Goal: Information Seeking & Learning: Find specific page/section

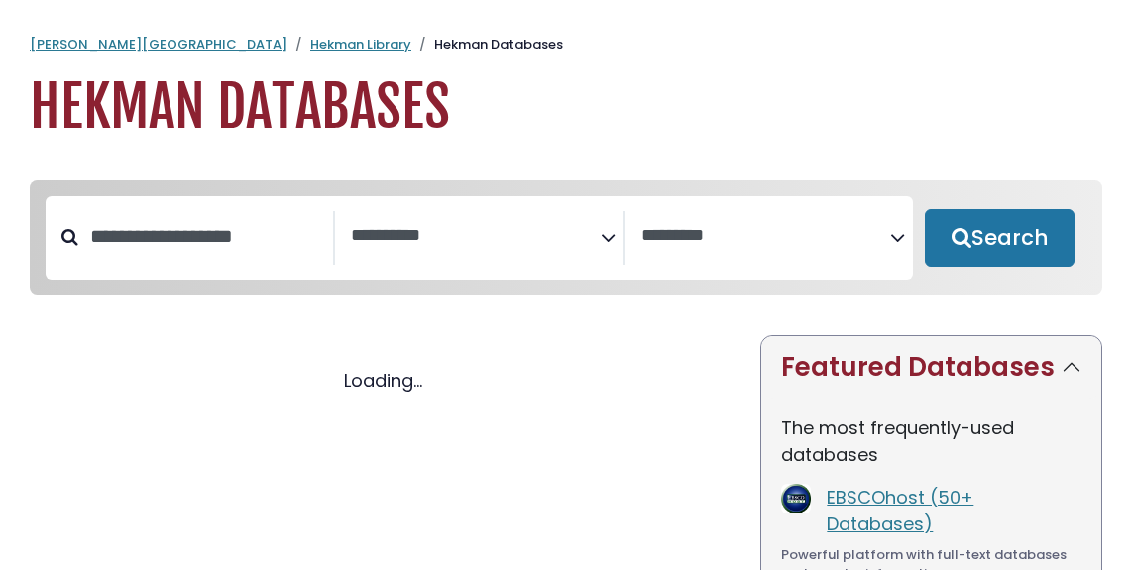
select select "Database Subject Filter"
select select "Database Vendors Filter"
select select "Database Subject Filter"
select select "Database Vendors Filter"
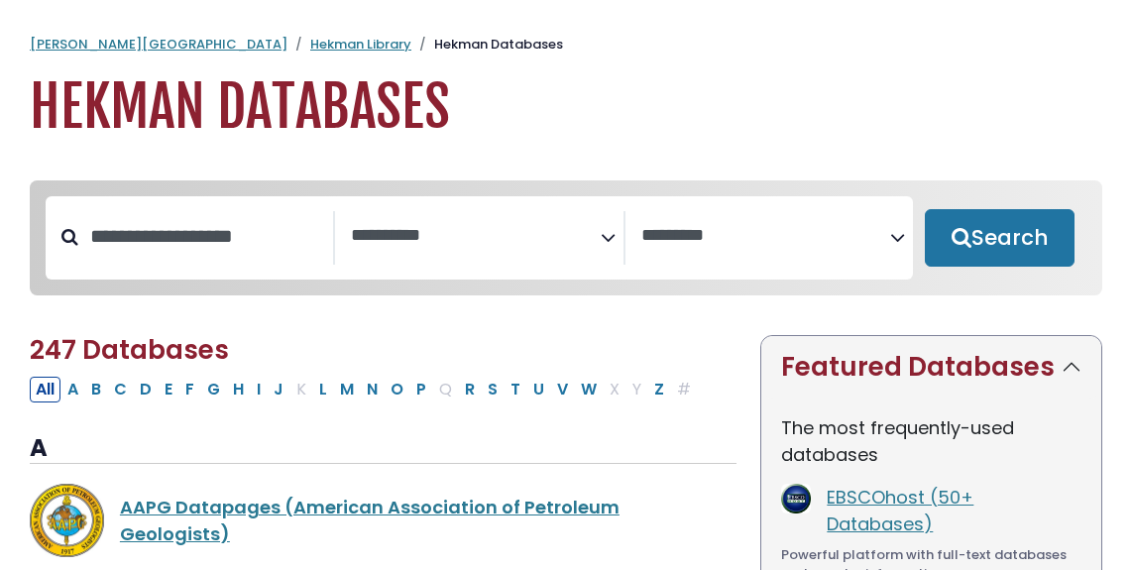
click at [520, 227] on textarea "Search" at bounding box center [475, 236] width 249 height 21
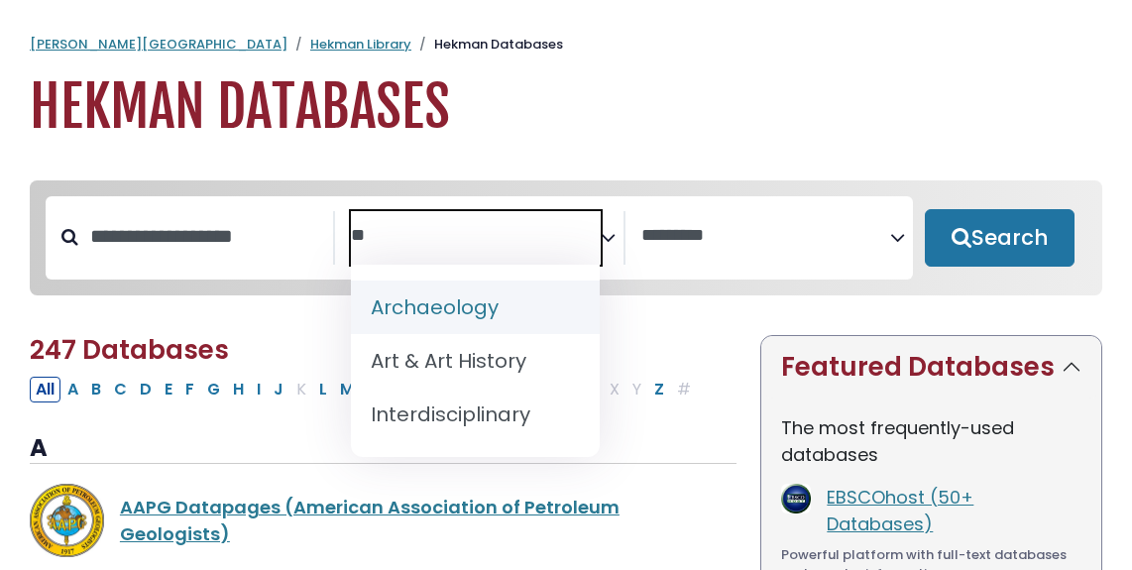
type textarea "*"
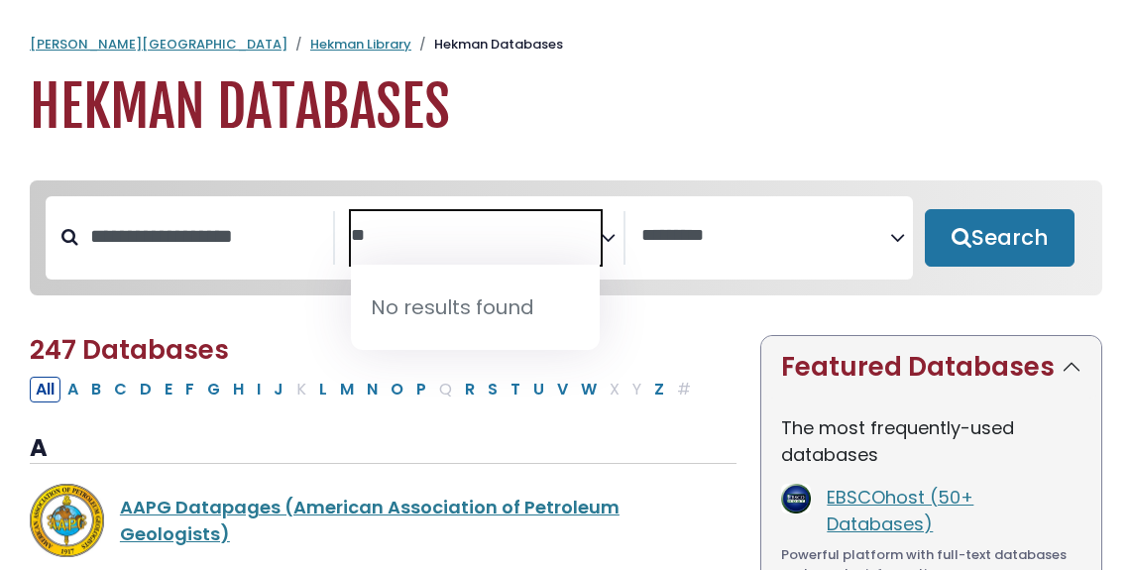
type textarea "*"
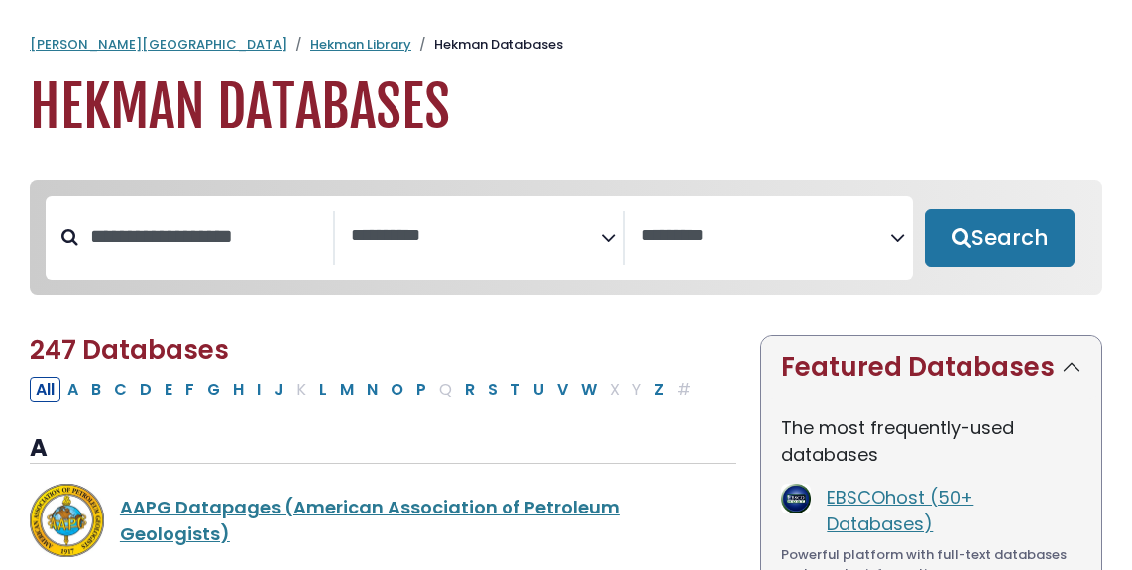
click at [266, 303] on div "**********" at bounding box center [566, 252] width 1096 height 145
click at [254, 241] on input "Search database by title or keyword" at bounding box center [205, 236] width 255 height 33
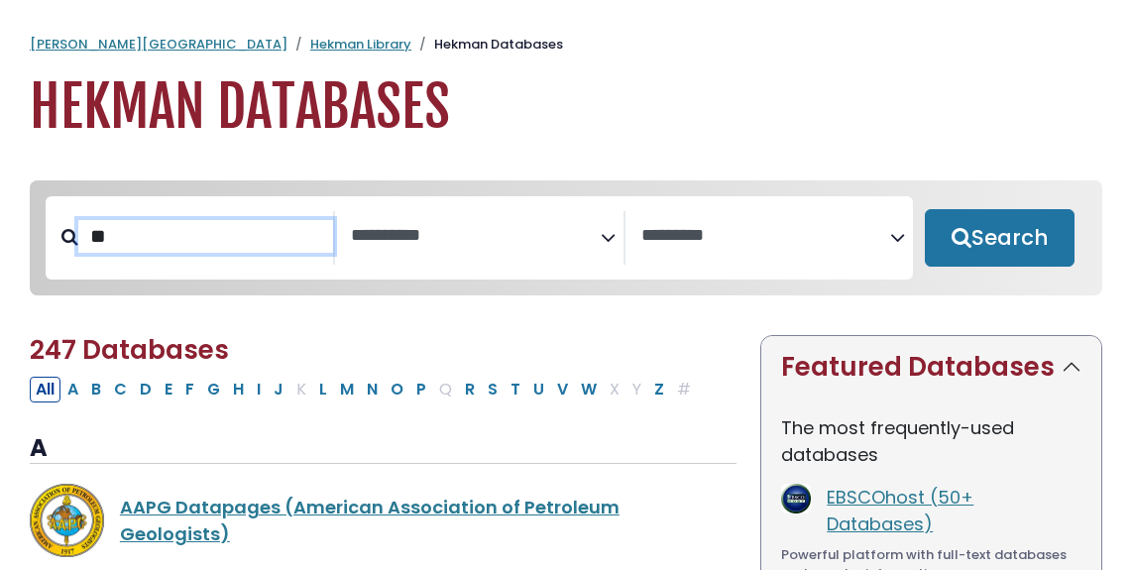
type input "**"
click at [925, 209] on button "Search" at bounding box center [1000, 237] width 150 height 57
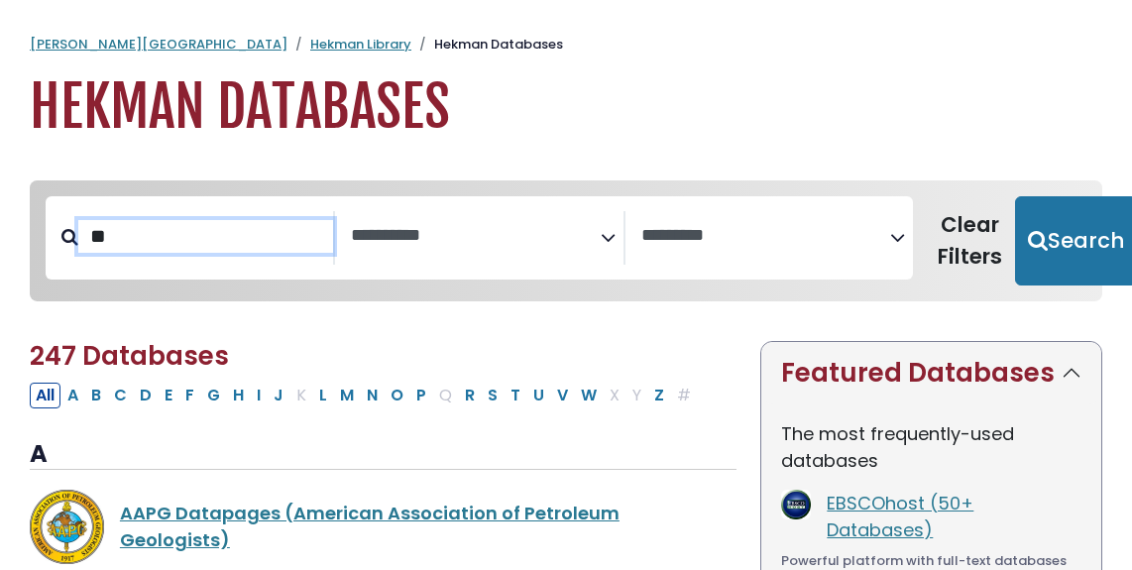
select select "Database Subject Filter"
select select "Database Vendors Filter"
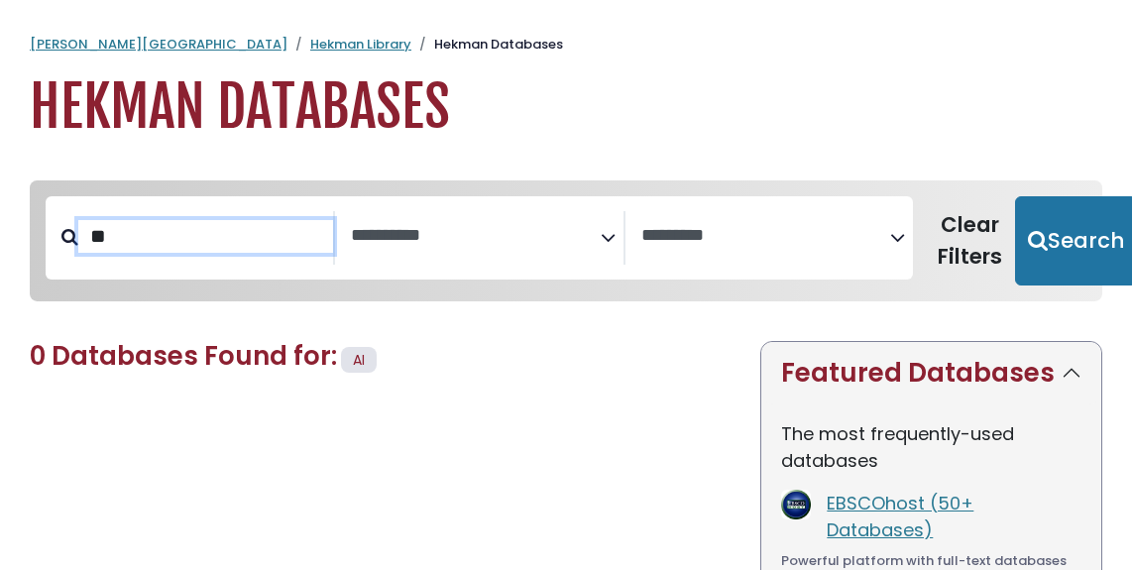
type input "*"
type input "********"
click at [1015, 196] on button "Search" at bounding box center [1076, 240] width 122 height 89
select select "Database Subject Filter"
select select "Database Vendors Filter"
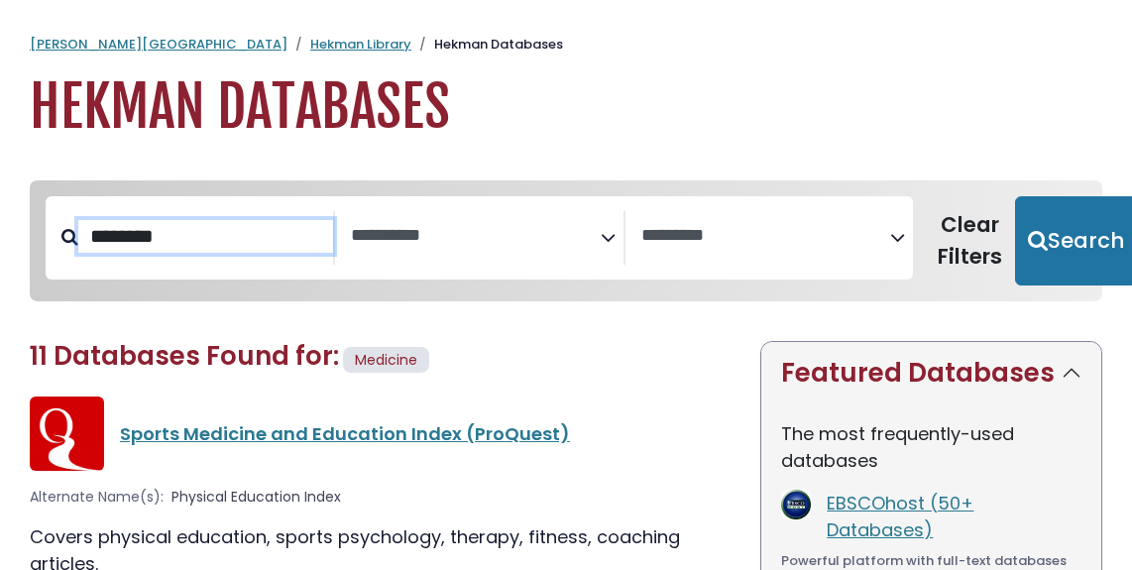
drag, startPoint x: 266, startPoint y: 235, endPoint x: 83, endPoint y: 278, distance: 187.5
click at [83, 278] on div "**********" at bounding box center [479, 237] width 867 height 83
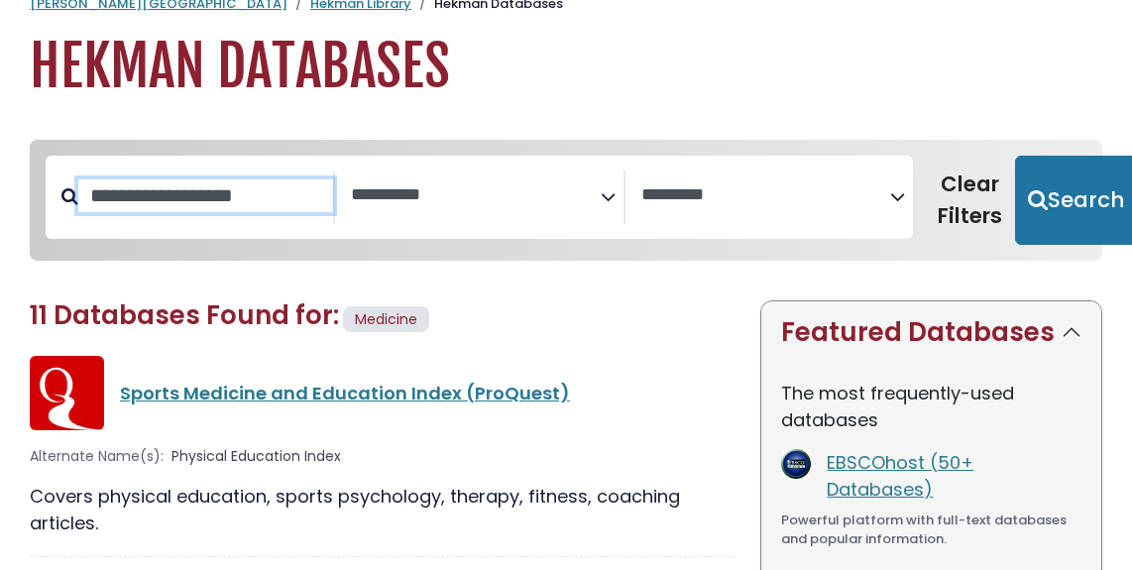
scroll to position [44, 0]
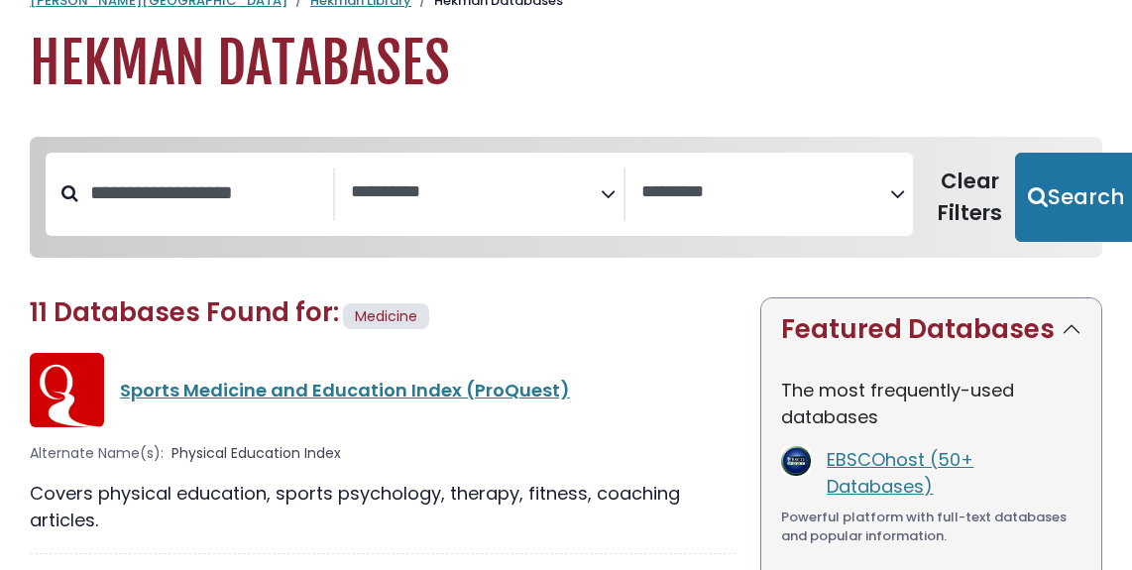
click at [445, 193] on textarea "Search" at bounding box center [475, 192] width 249 height 21
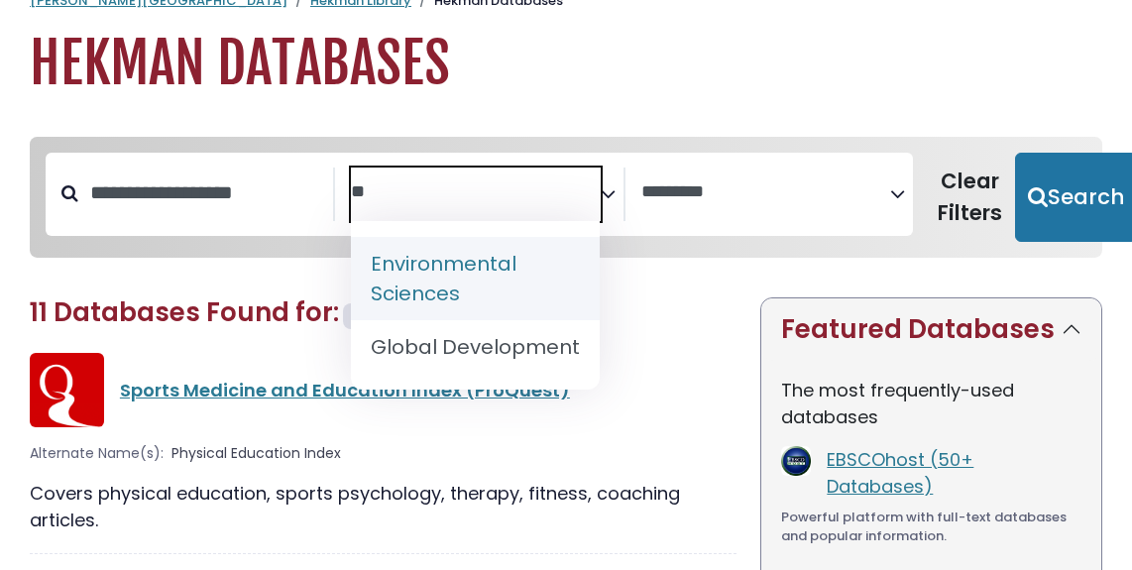
type textarea "*"
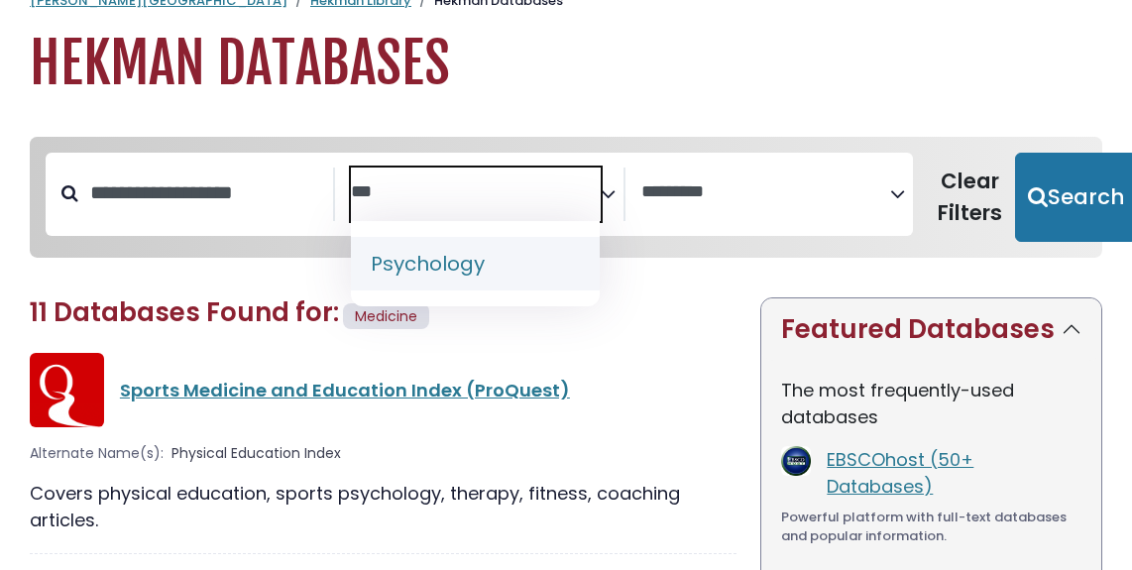
type textarea "***"
select select "*****"
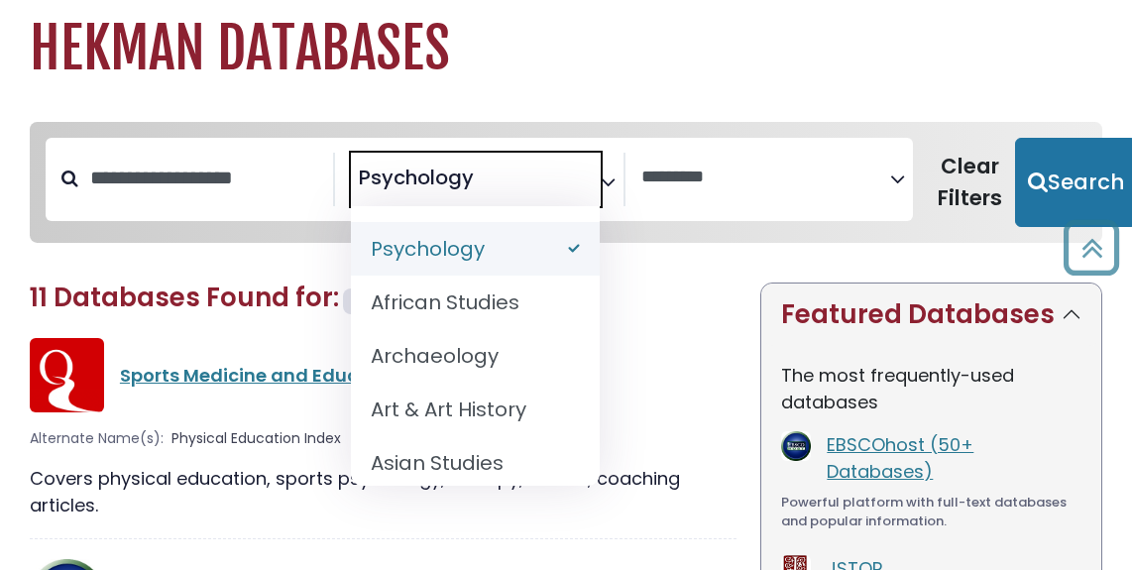
scroll to position [39, 0]
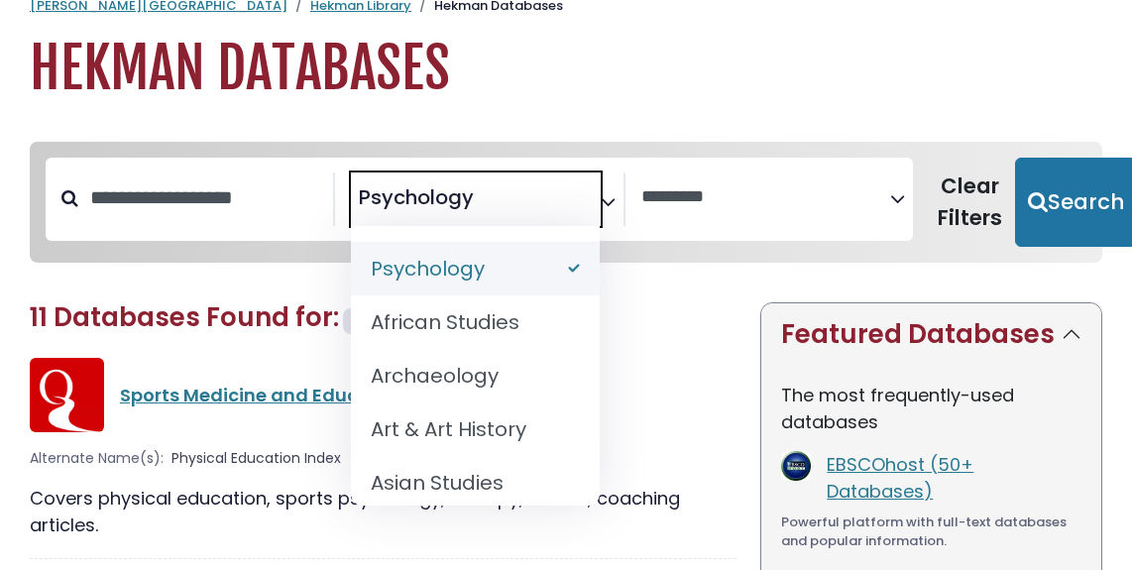
click at [692, 308] on h2 "11 Databases Found for: Medicine Edit Filters" at bounding box center [383, 320] width 707 height 37
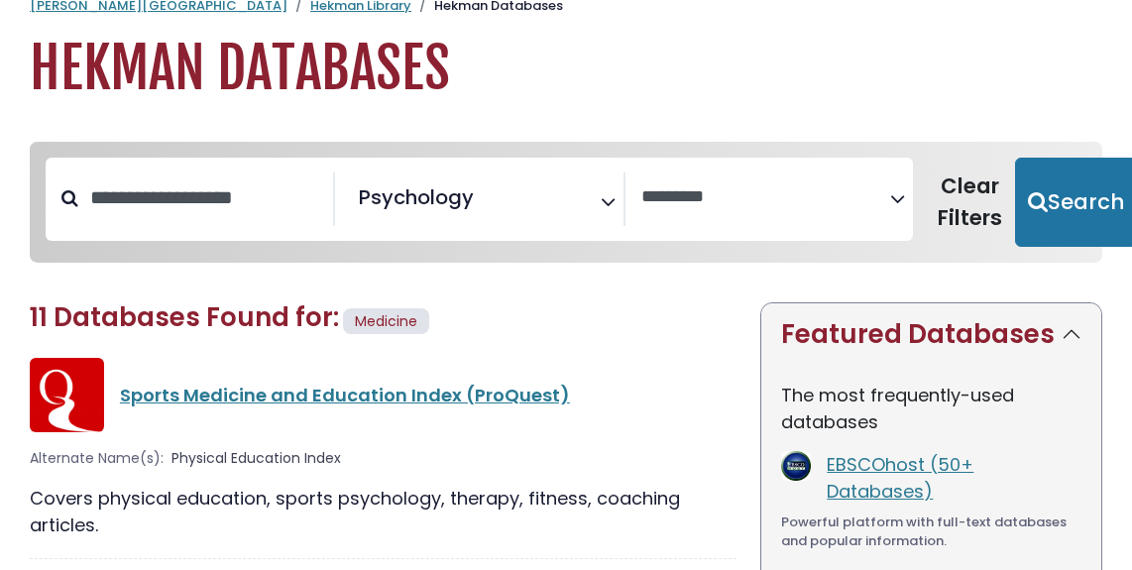
click at [680, 204] on textarea "Search" at bounding box center [765, 197] width 249 height 21
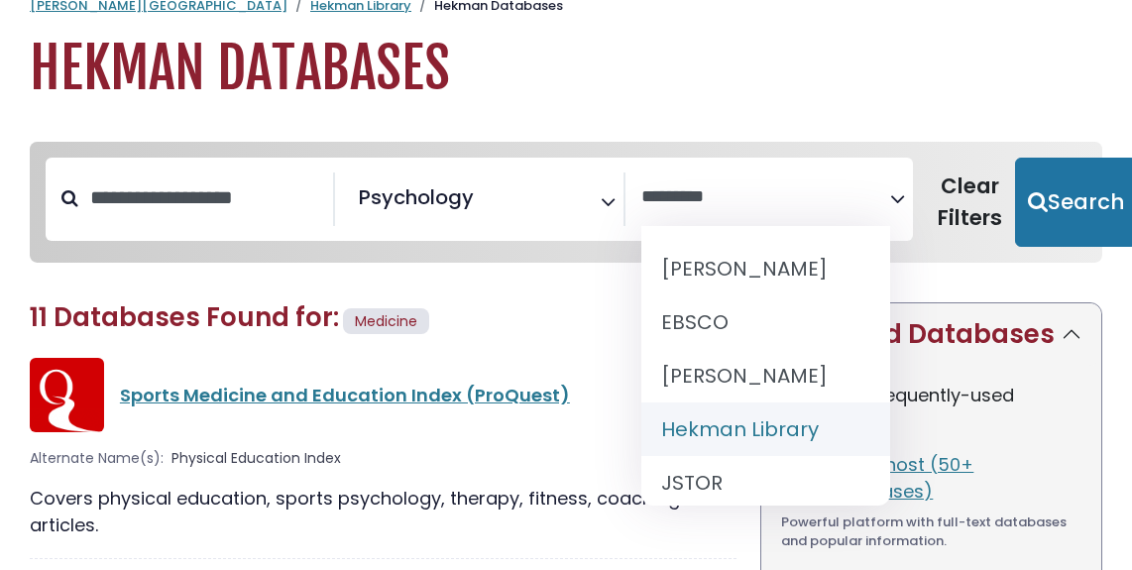
select select "******"
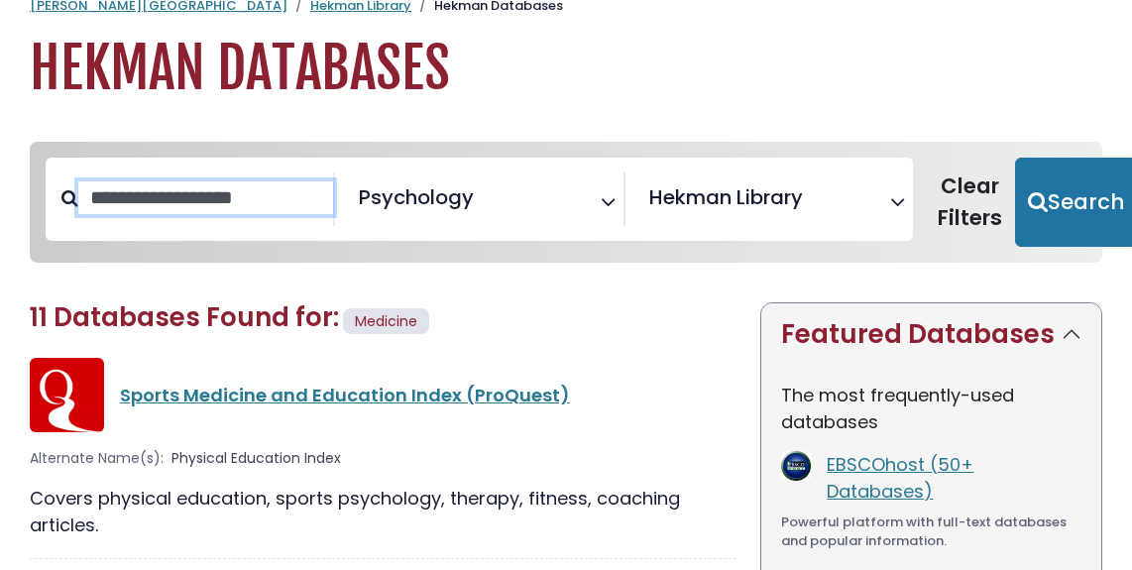
click at [187, 185] on input "Search database by title or keyword" at bounding box center [205, 197] width 255 height 33
type input "*"
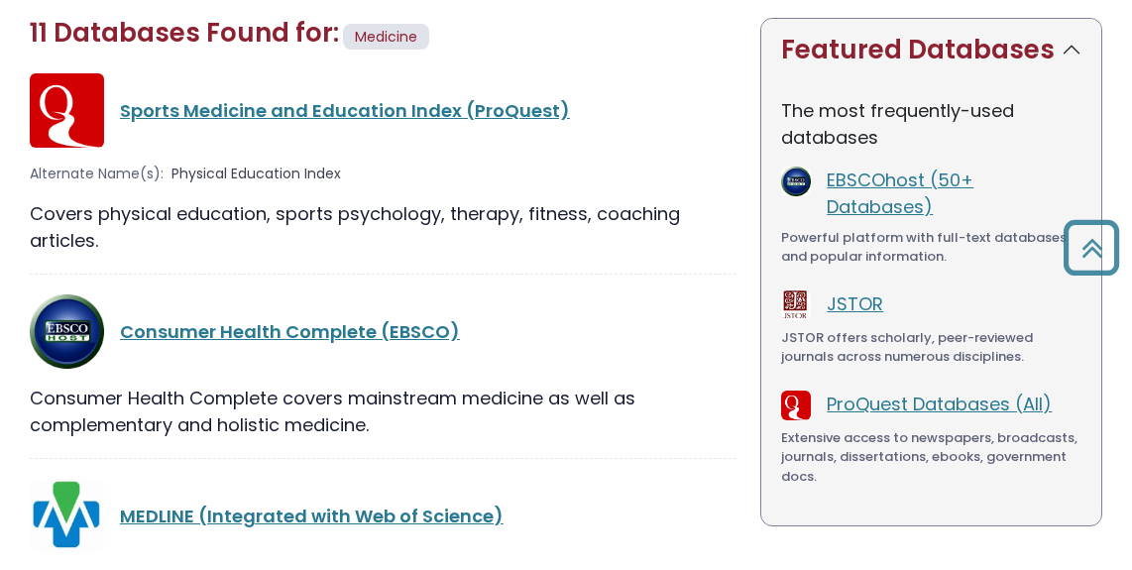
scroll to position [0, 0]
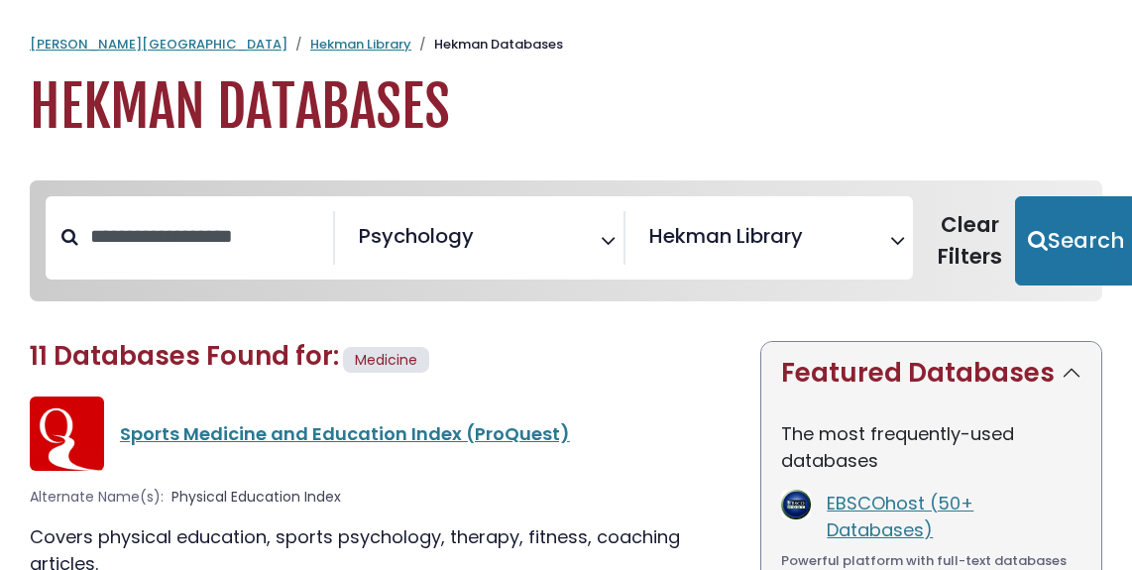
click at [732, 196] on div "**********" at bounding box center [479, 237] width 867 height 83
click at [690, 254] on span "× Hekman Library" at bounding box center [765, 238] width 249 height 54
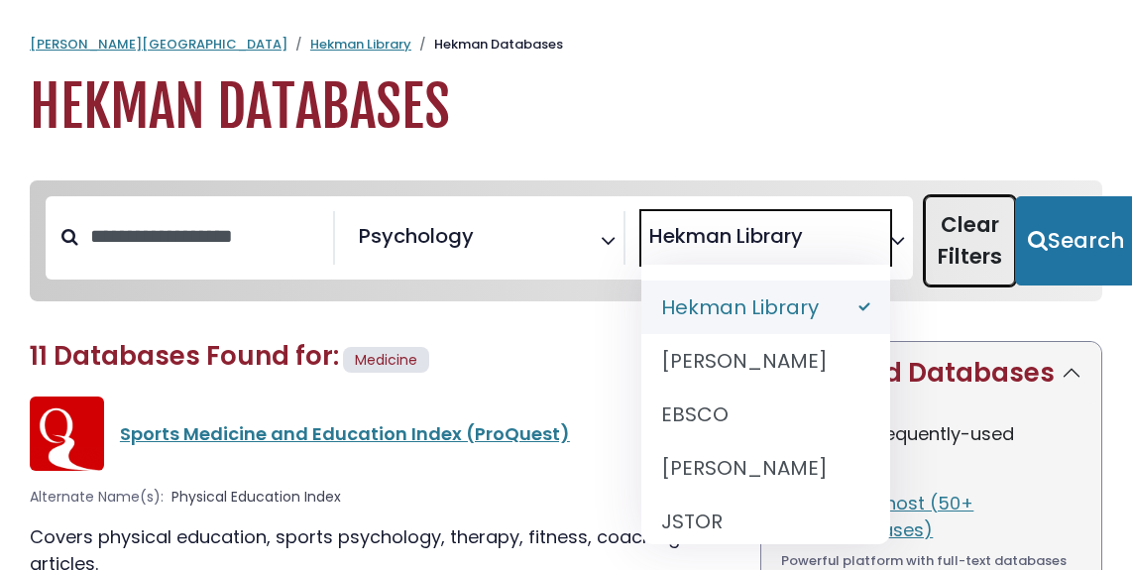
click at [1009, 251] on button "Clear Filters" at bounding box center [970, 240] width 90 height 89
select select "Database Subject Filter"
select select "Database Vendors Filter"
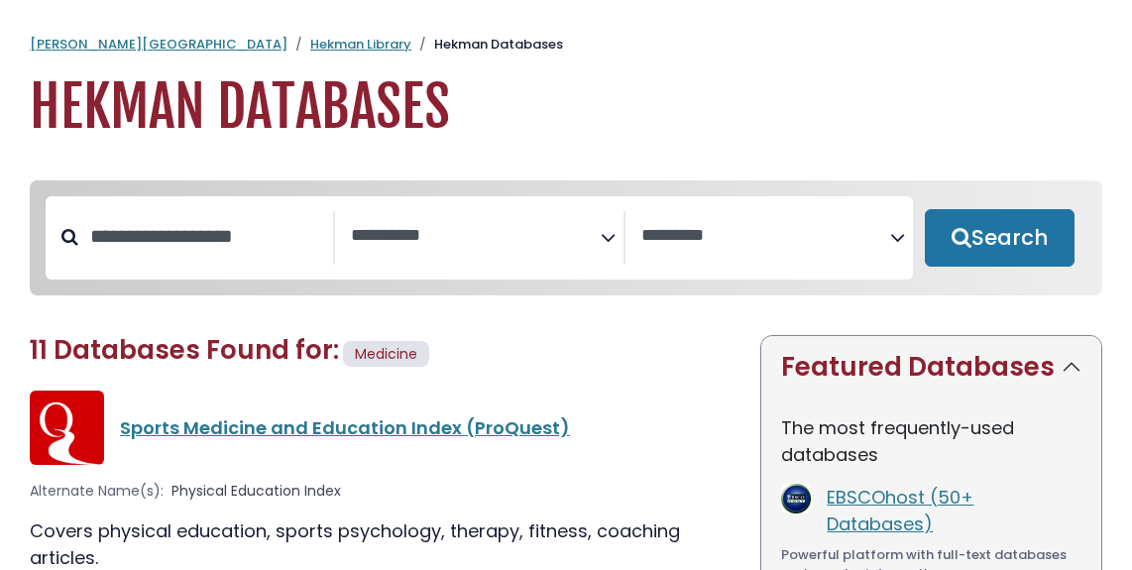
select select "Database Subject Filter"
select select "Database Vendors Filter"
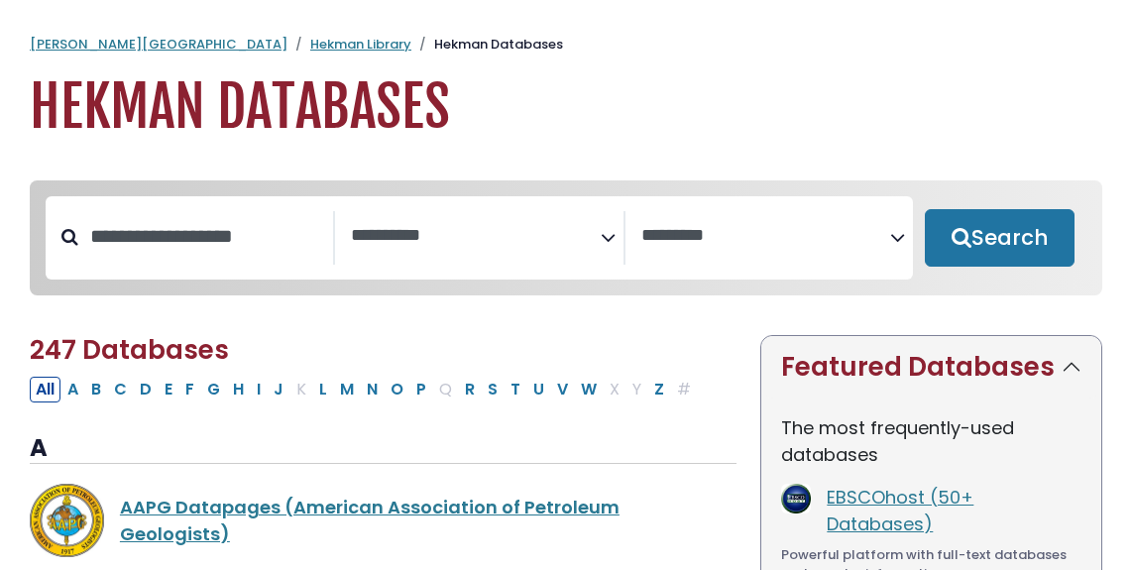
click at [987, 258] on button "Search" at bounding box center [1000, 237] width 150 height 57
select select "Database Subject Filter"
select select "Database Vendors Filter"
click at [189, 243] on input "Search database by title or keyword" at bounding box center [205, 236] width 255 height 33
click at [433, 249] on span "Search filters" at bounding box center [475, 238] width 249 height 54
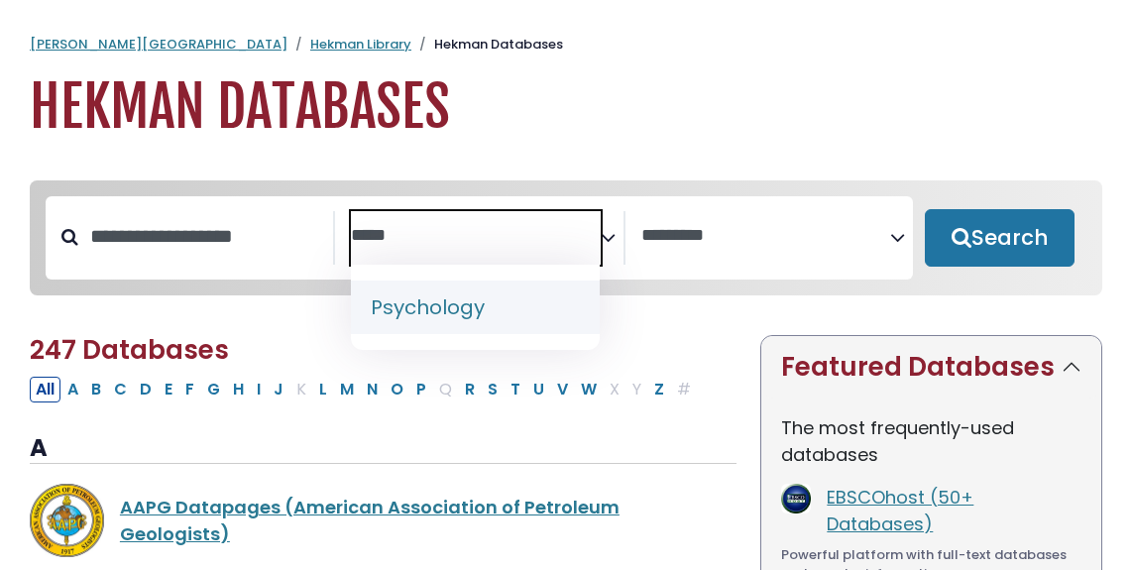
type textarea "*****"
select select "*****"
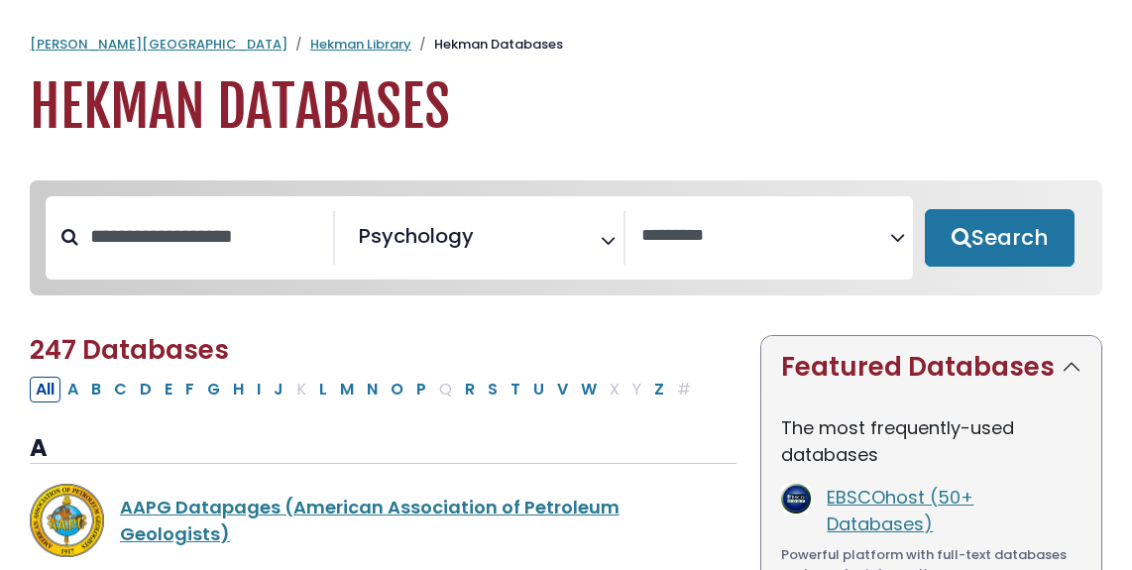
click at [977, 249] on button "Search" at bounding box center [1000, 237] width 150 height 57
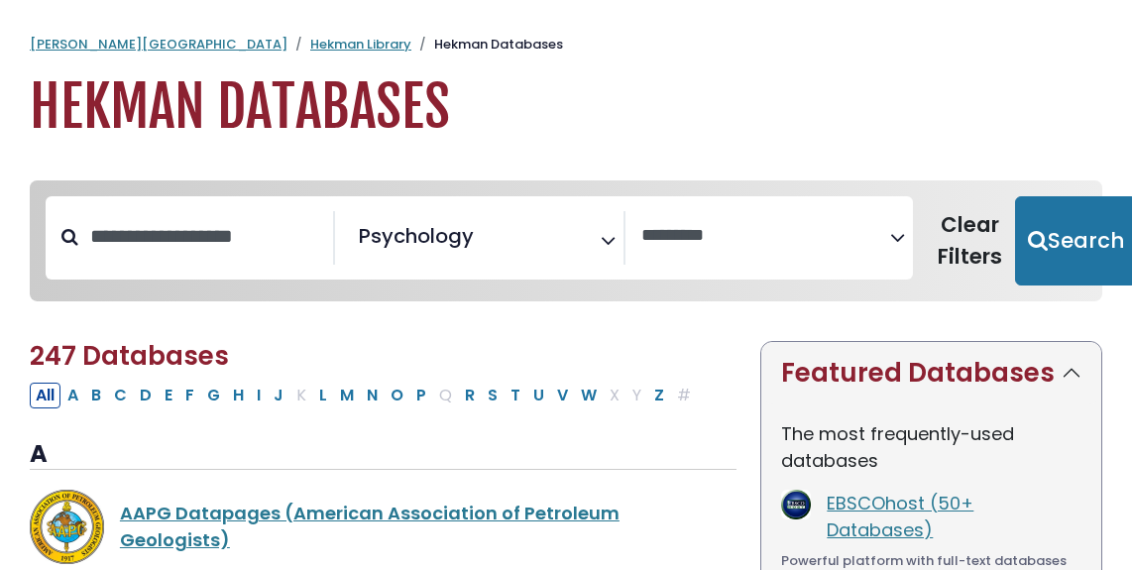
select select "Database Vendors Filter"
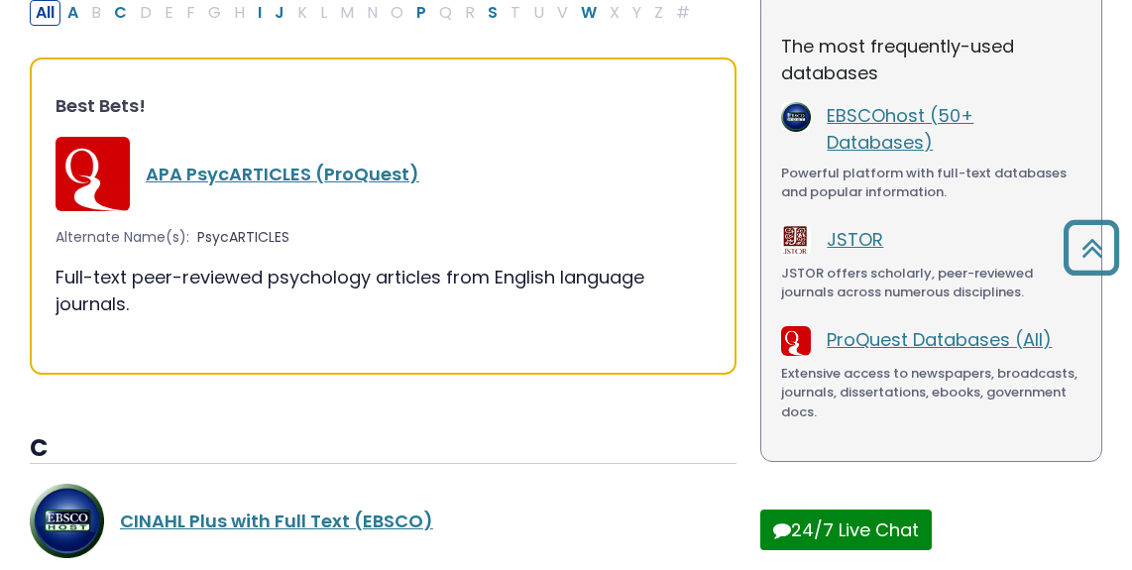
scroll to position [388, 0]
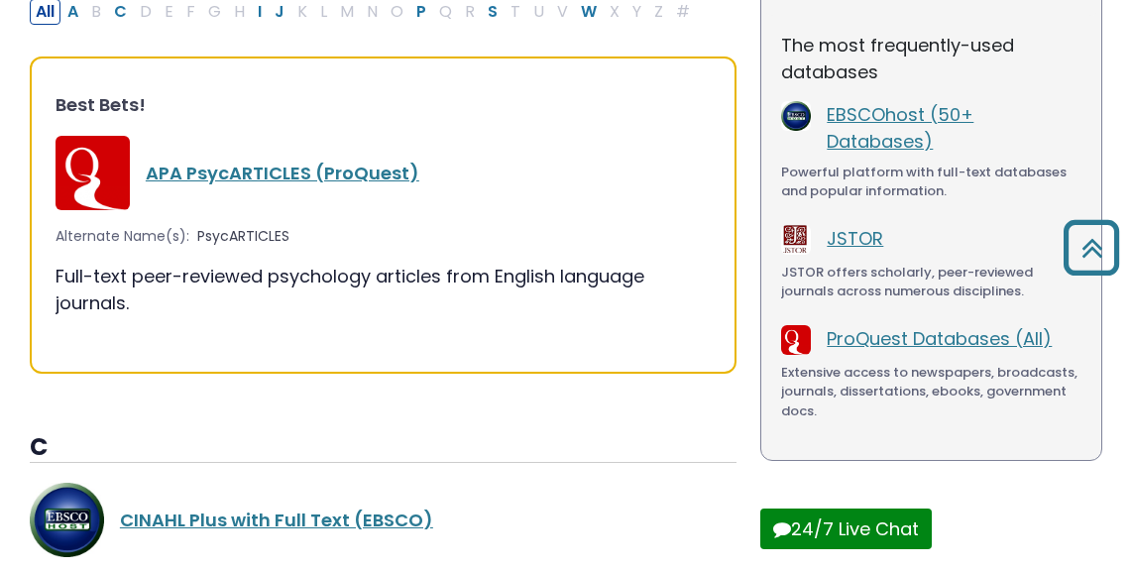
click at [314, 177] on link "APA PsycARTICLES (ProQuest)" at bounding box center [283, 173] width 274 height 25
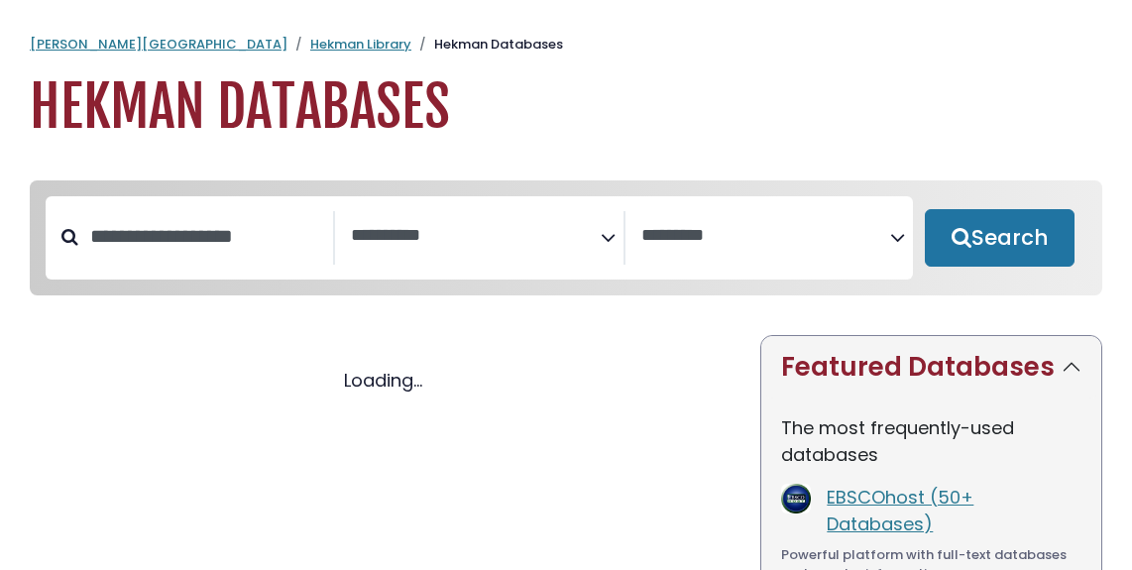
select select "Database Subject Filter"
select select "Database Vendors Filter"
select select "Database Subject Filter"
select select "Database Vendors Filter"
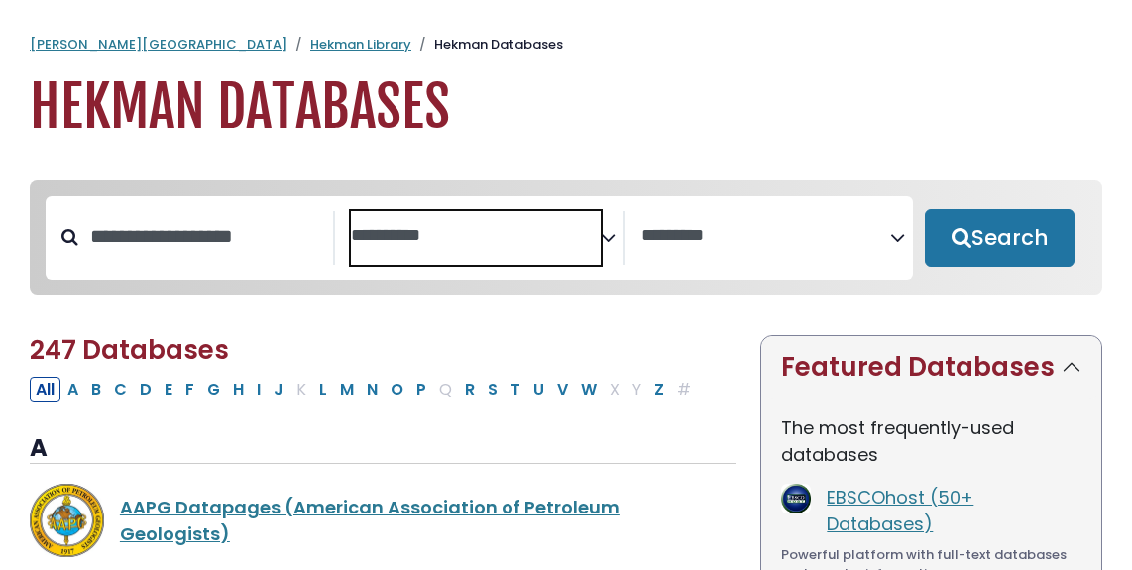
click at [494, 212] on span "Search filters" at bounding box center [475, 238] width 249 height 54
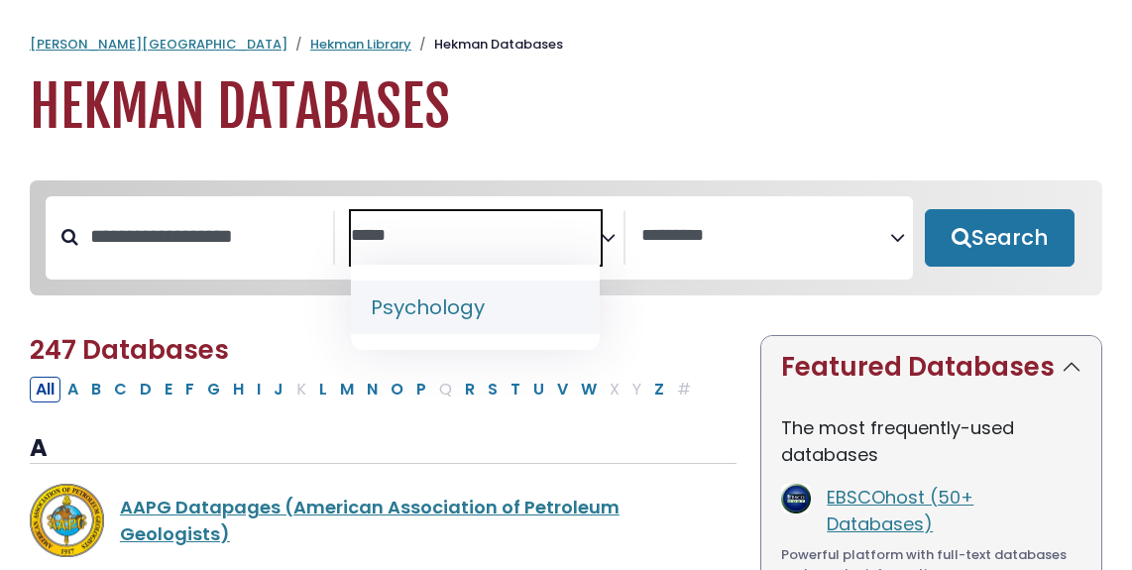
type textarea "*****"
select select "*****"
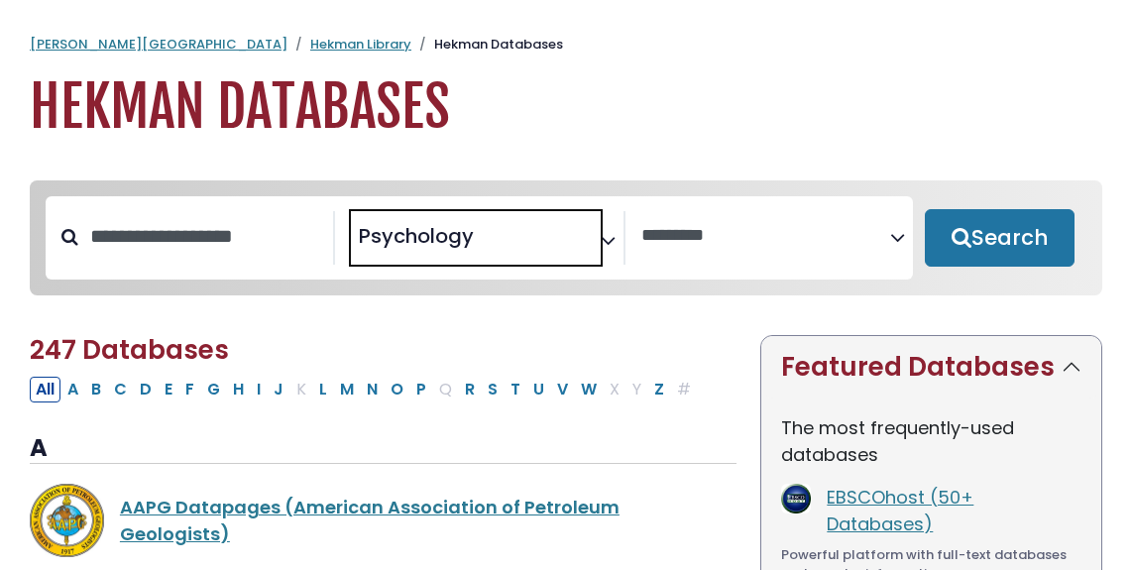
scroll to position [842, 0]
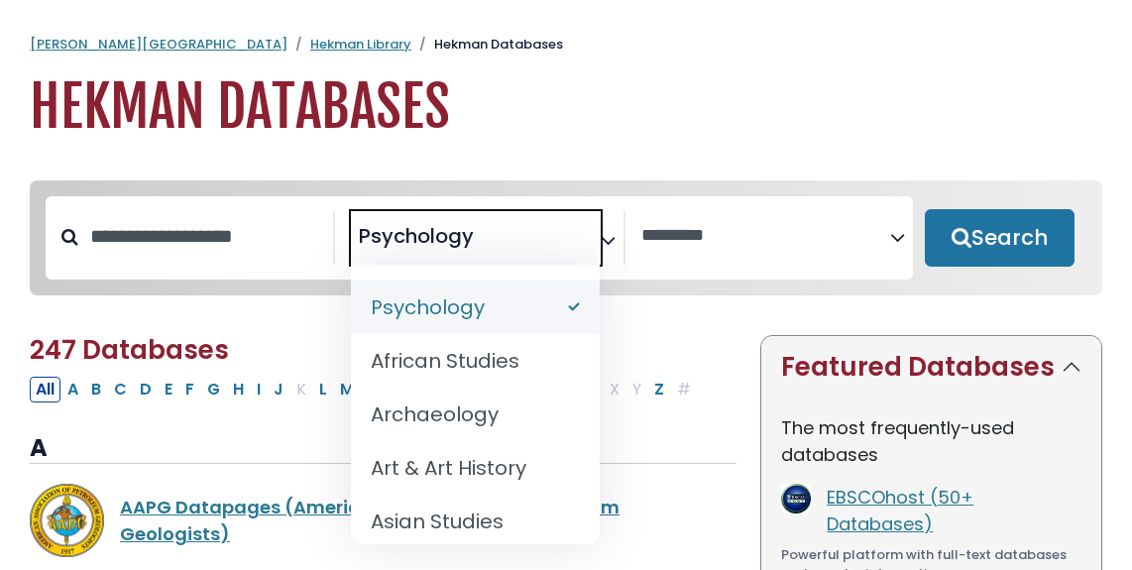
click at [951, 229] on button "Search" at bounding box center [1000, 237] width 150 height 57
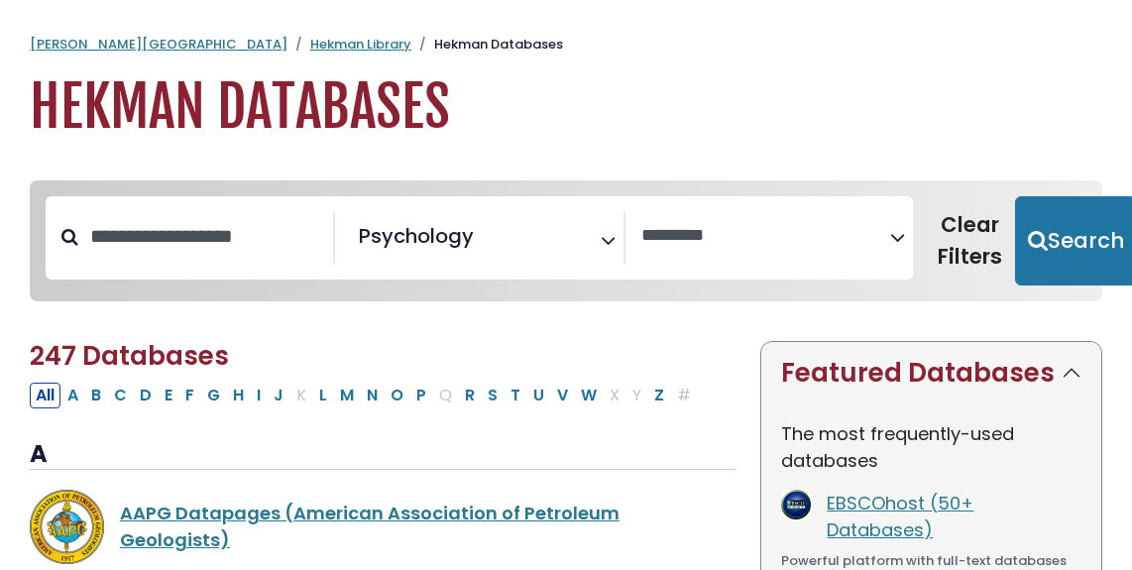
select select "Database Vendors Filter"
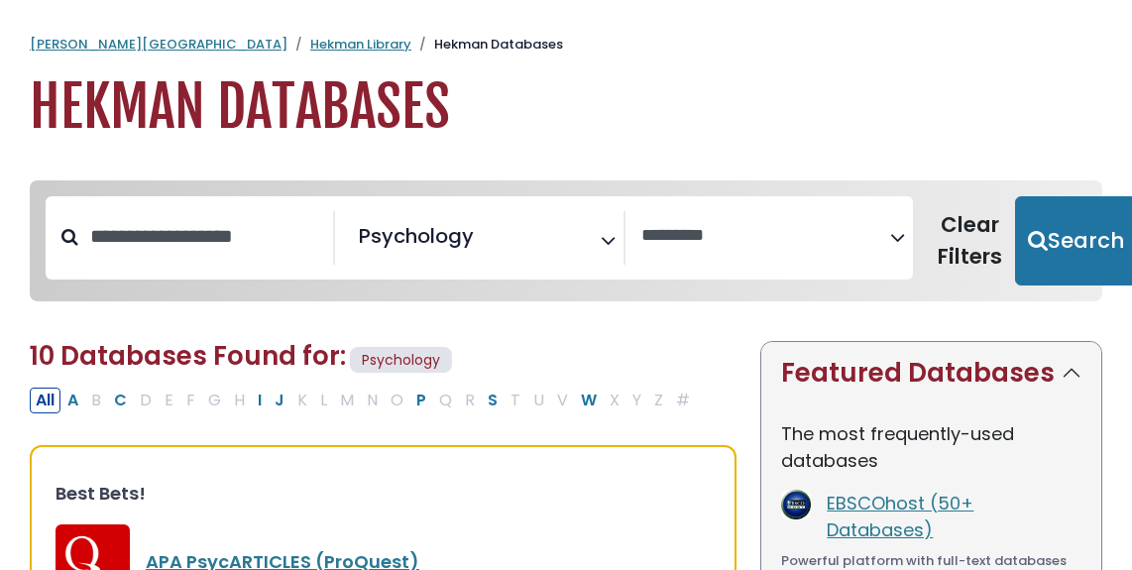
scroll to position [257, 0]
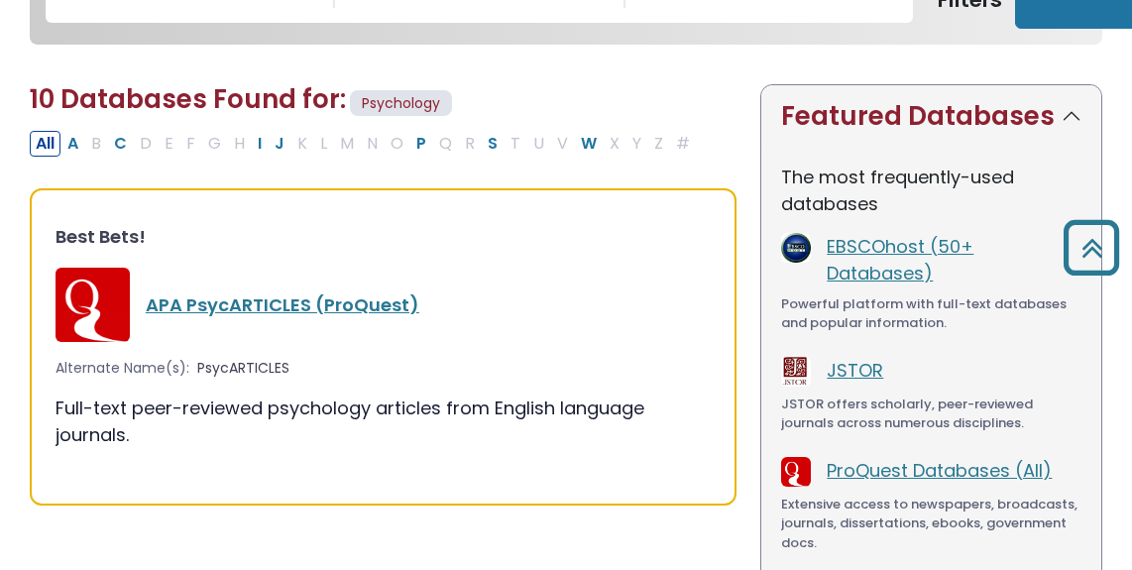
click at [315, 307] on link "APA PsycARTICLES (ProQuest)" at bounding box center [283, 304] width 274 height 25
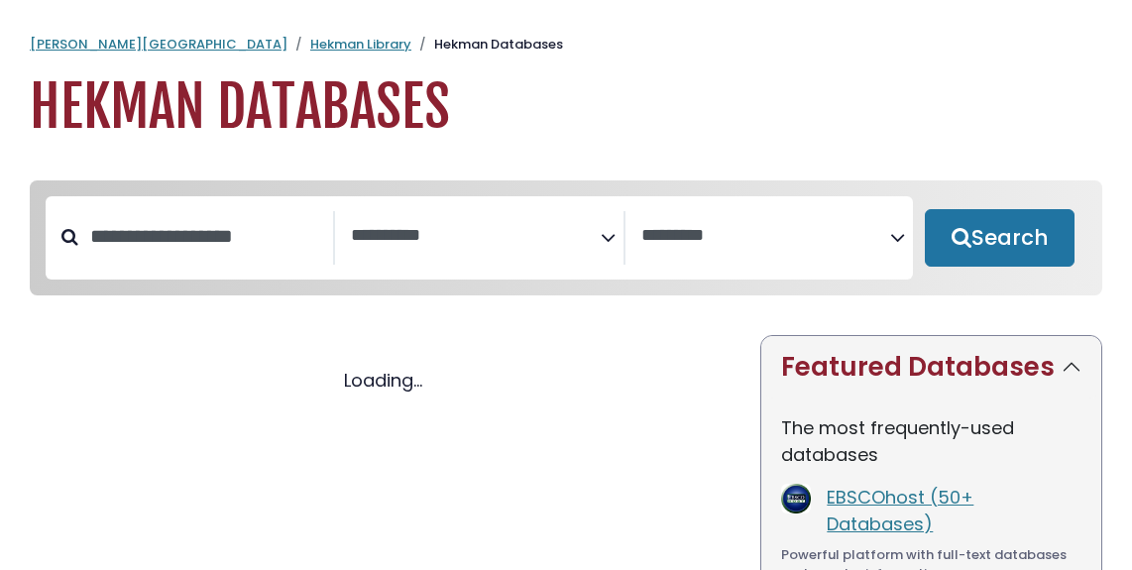
select select "Database Subject Filter"
select select "Database Vendors Filter"
select select "Database Subject Filter"
select select "Database Vendors Filter"
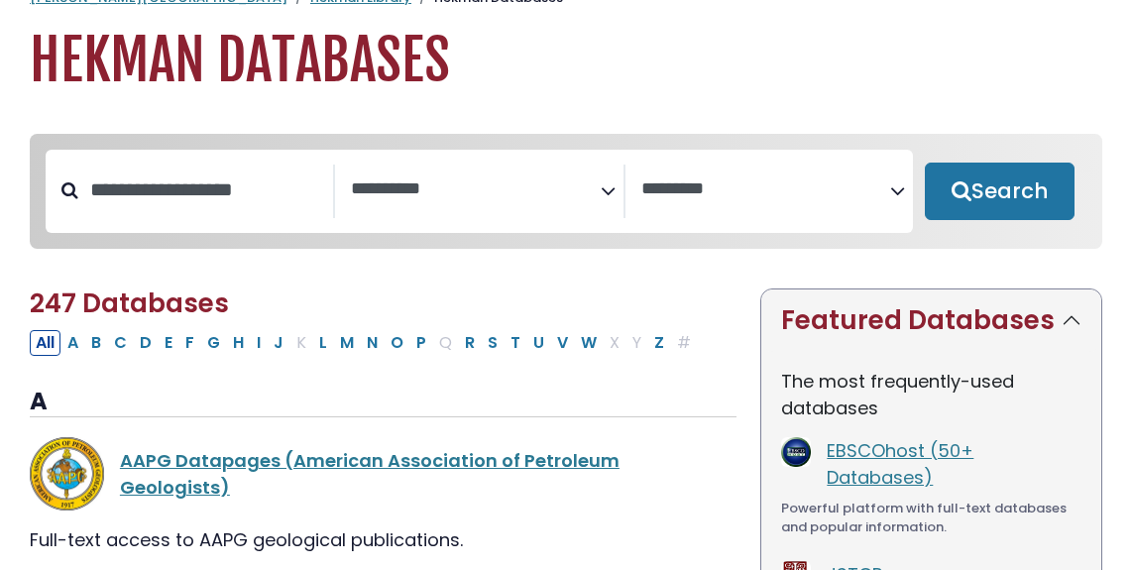
scroll to position [45, 0]
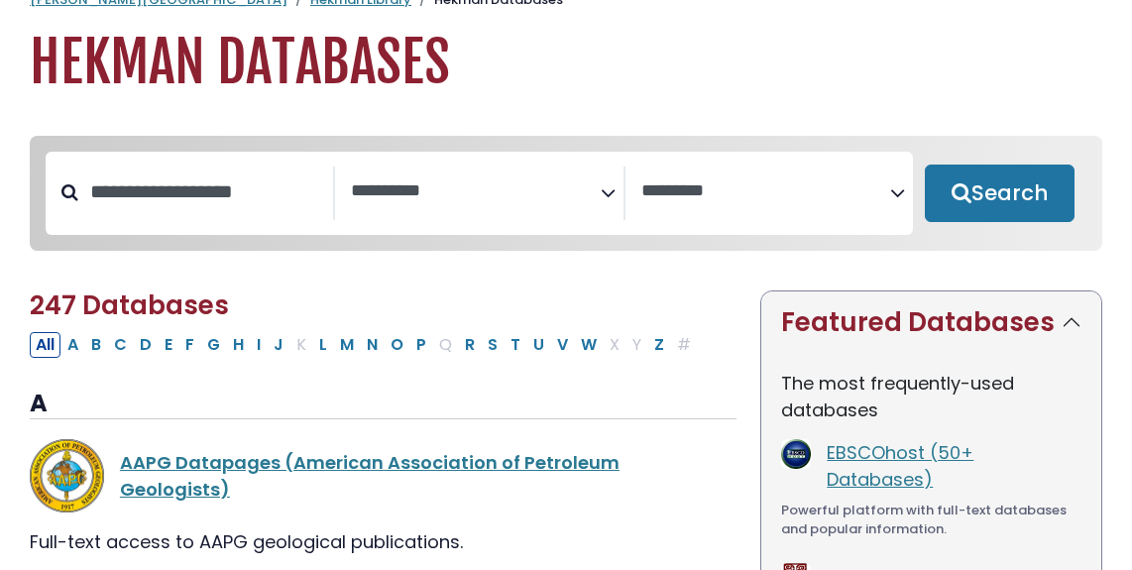
click at [464, 193] on textarea "Search" at bounding box center [475, 191] width 249 height 21
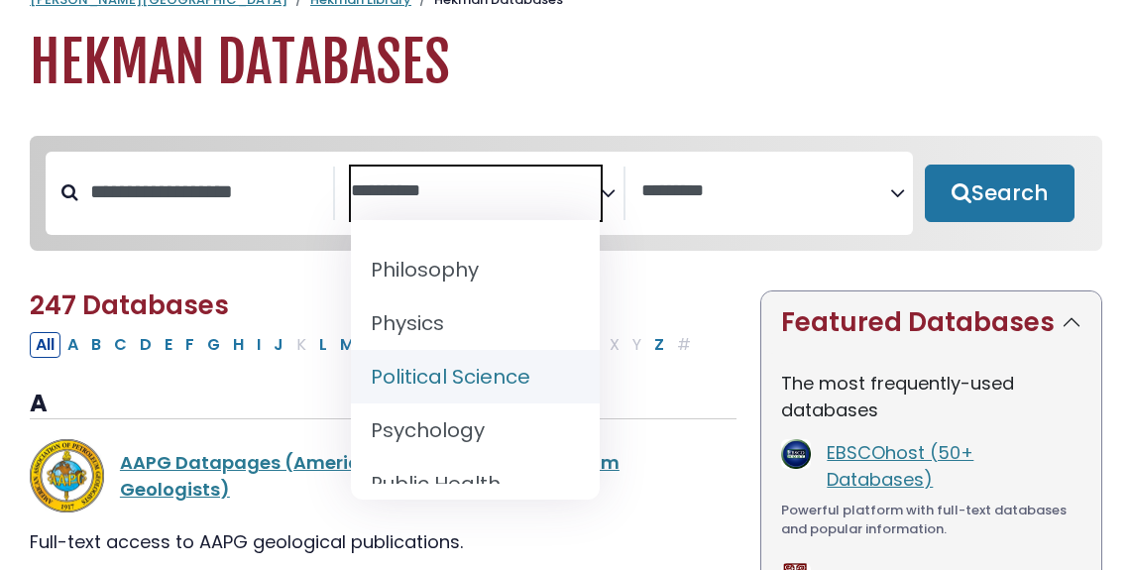
scroll to position [1773, 0]
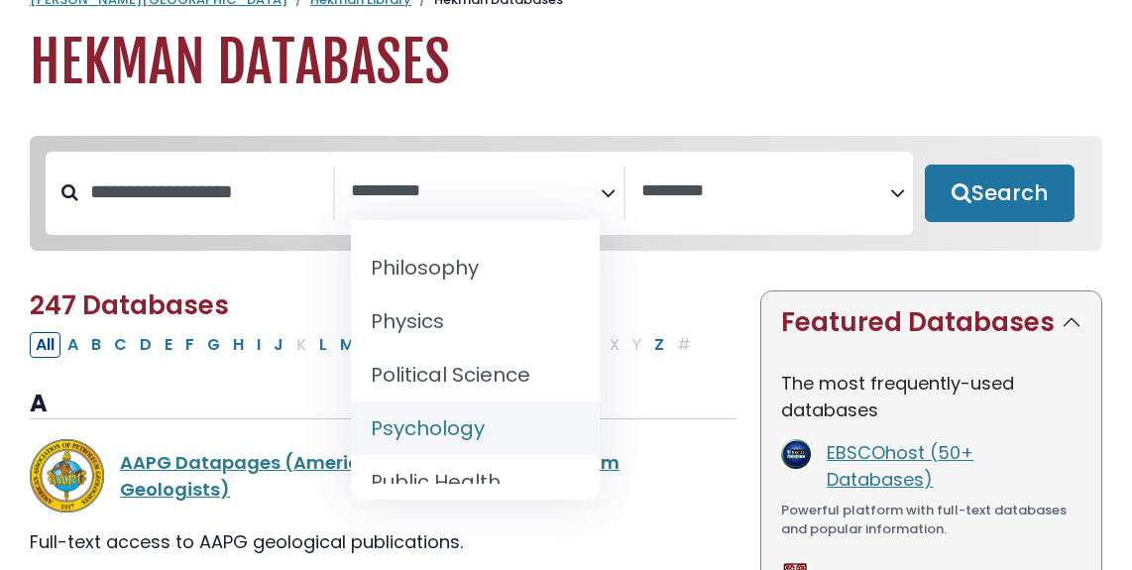
select select "*****"
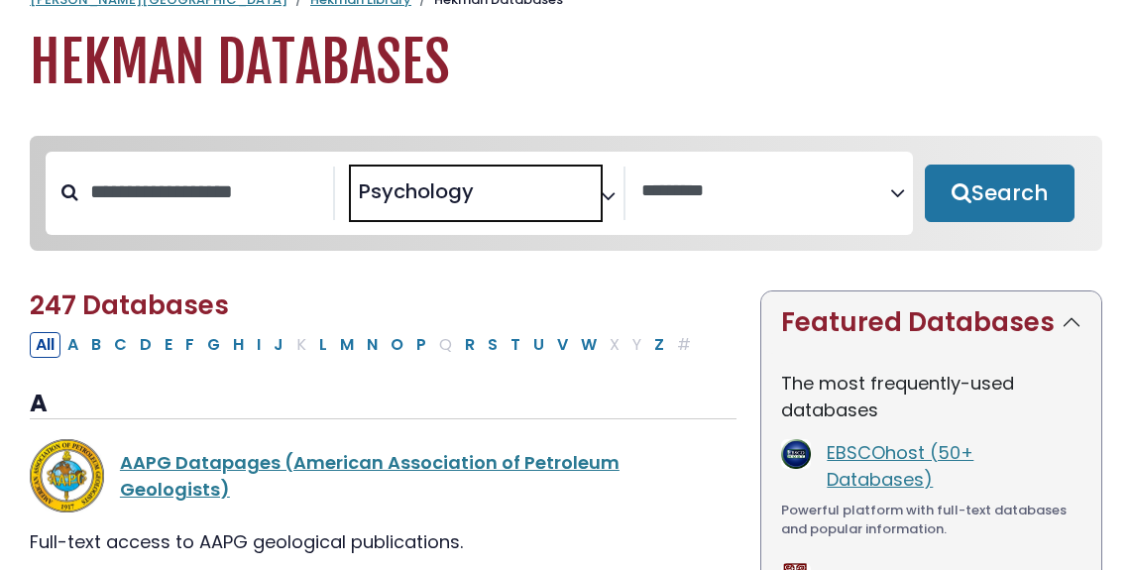
click at [1014, 185] on button "Search" at bounding box center [1000, 193] width 150 height 57
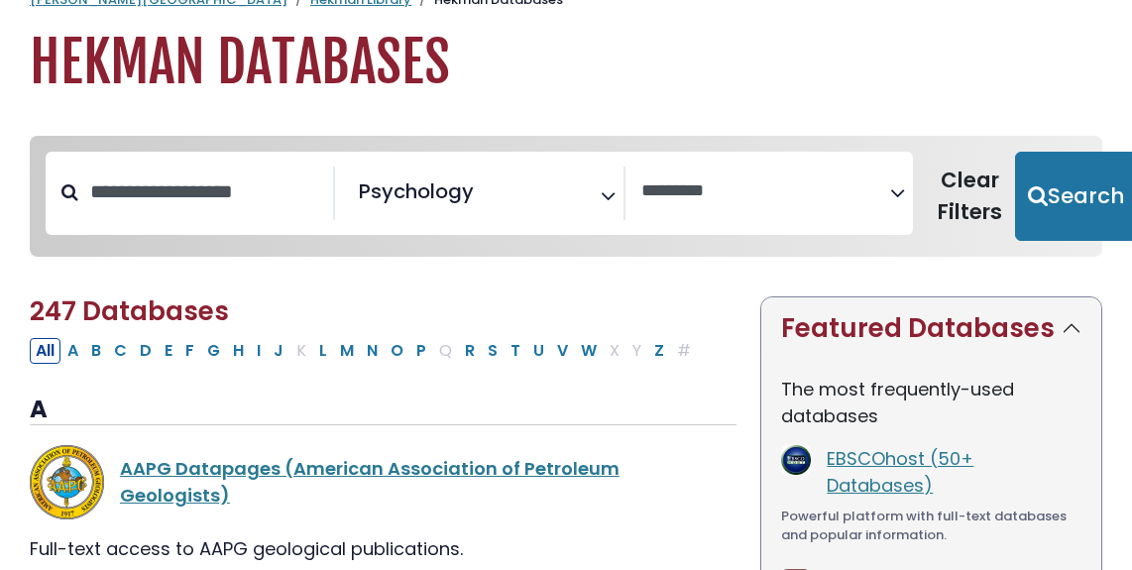
select select "Database Vendors Filter"
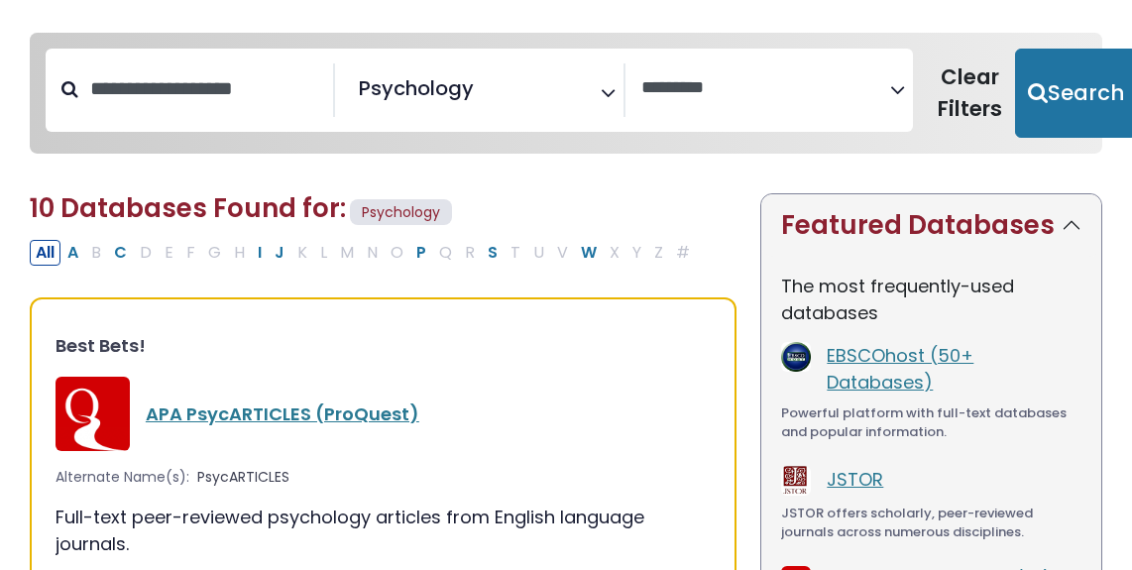
scroll to position [150, 0]
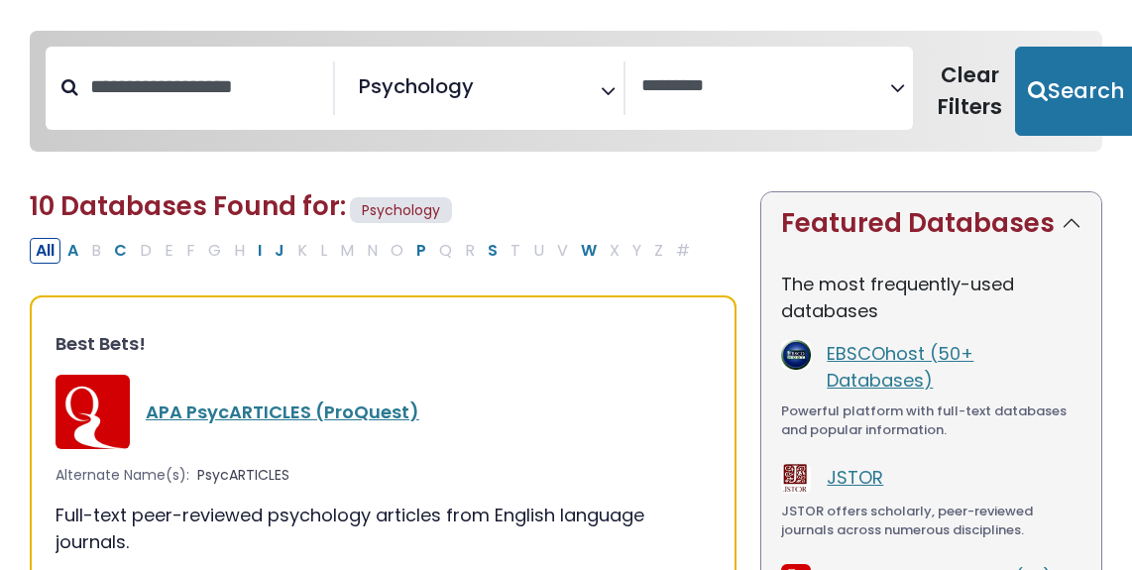
click at [356, 417] on link "APA PsycARTICLES (ProQuest)" at bounding box center [283, 411] width 274 height 25
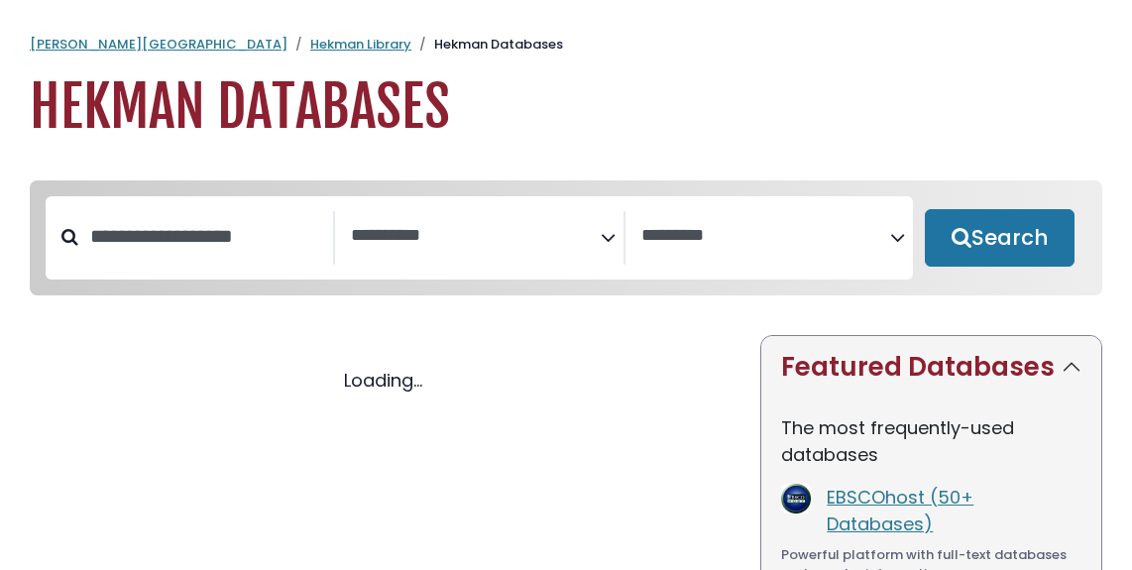
select select "Database Subject Filter"
select select "Database Vendors Filter"
select select "Database Subject Filter"
select select "Database Vendors Filter"
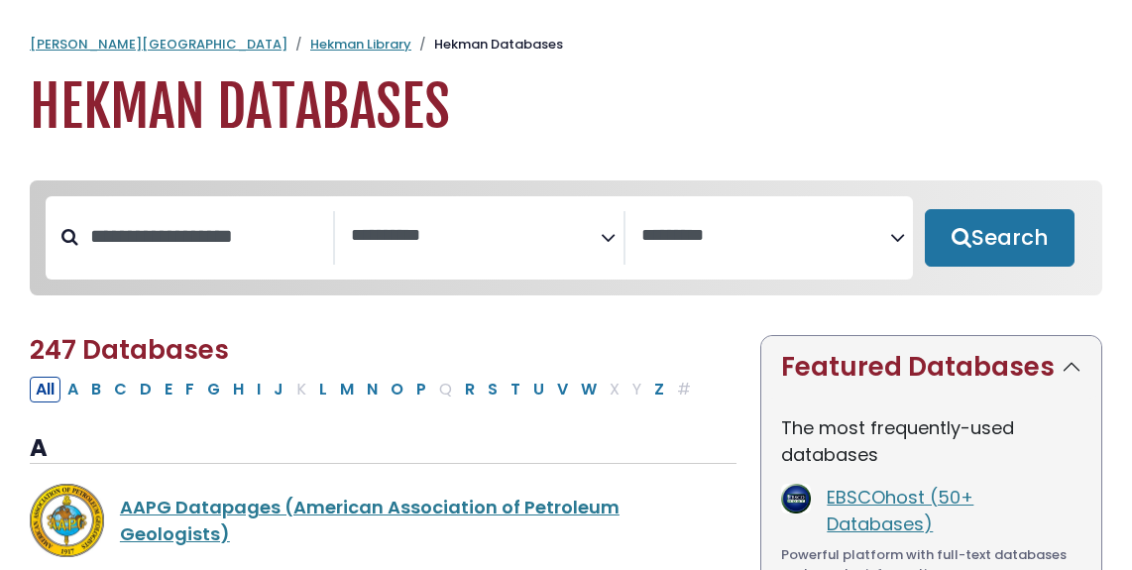
click at [474, 234] on textarea "Search" at bounding box center [475, 236] width 249 height 21
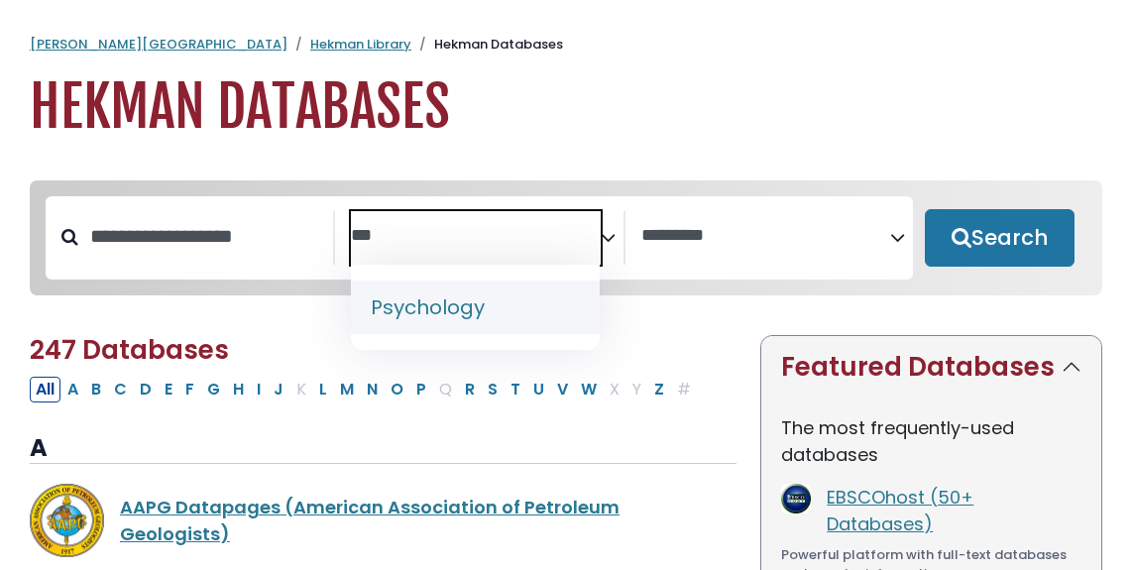
type textarea "***"
select select "*****"
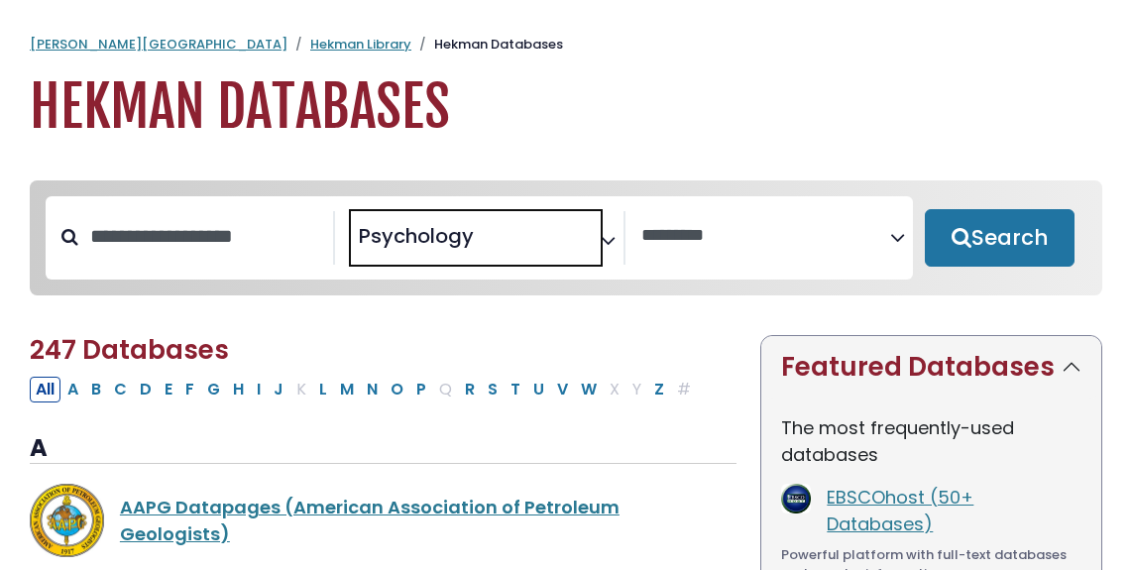
scroll to position [842, 0]
click at [969, 242] on button "Search" at bounding box center [1000, 237] width 150 height 57
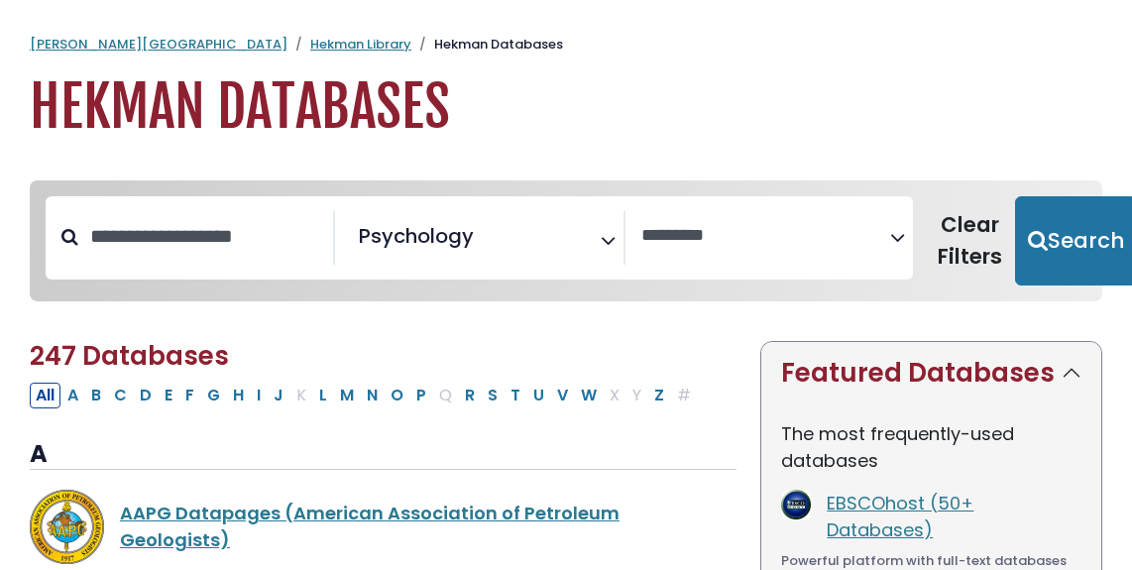
select select "Database Vendors Filter"
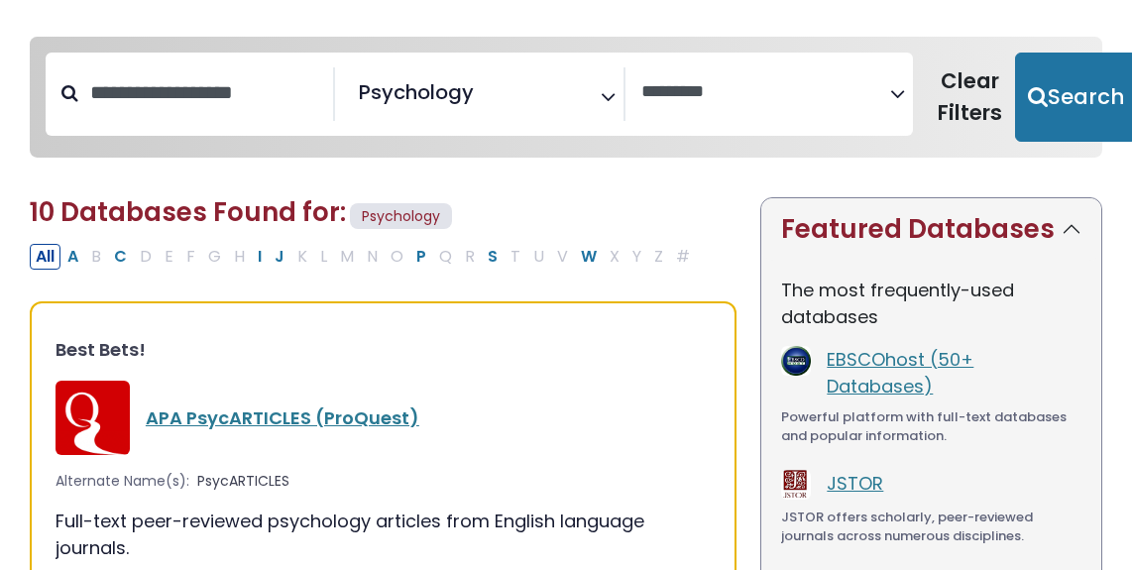
scroll to position [163, 0]
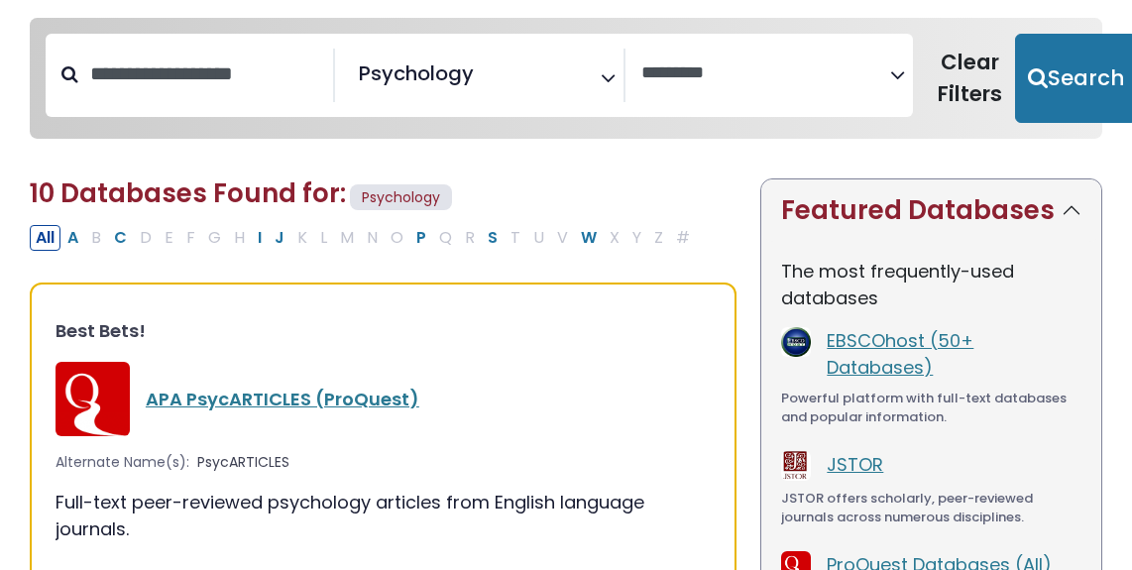
click at [353, 405] on link "APA PsycARTICLES (ProQuest)" at bounding box center [283, 399] width 274 height 25
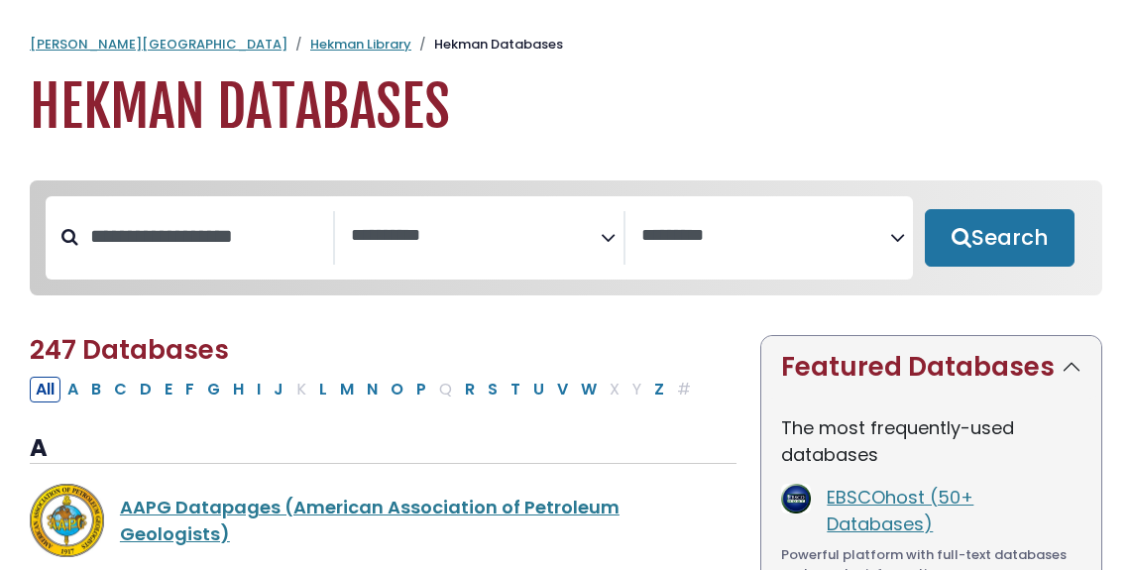
select select "Database Subject Filter"
select select "Database Vendors Filter"
click at [310, 40] on link "Hekman Library" at bounding box center [360, 44] width 101 height 19
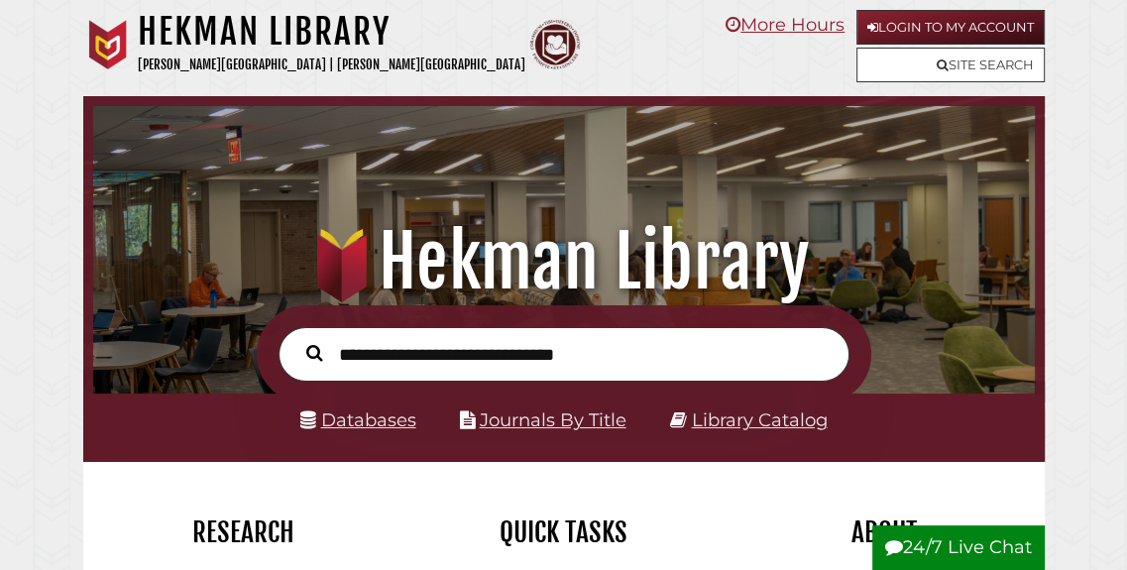
scroll to position [311, 932]
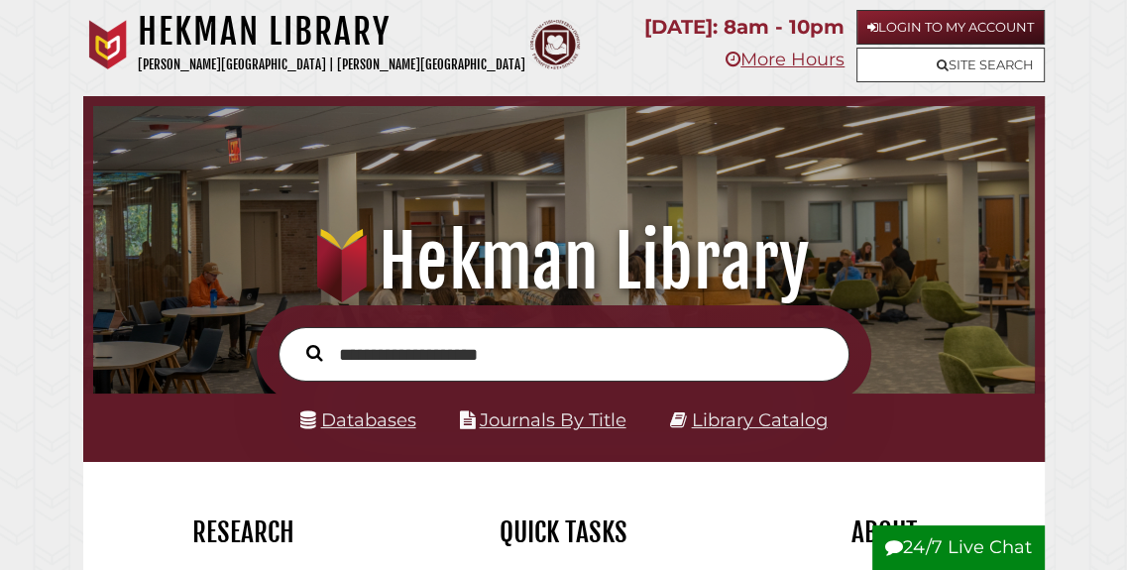
type input "**********"
click at [296, 340] on button "Search" at bounding box center [314, 353] width 37 height 26
